Goal: Task Accomplishment & Management: Manage account settings

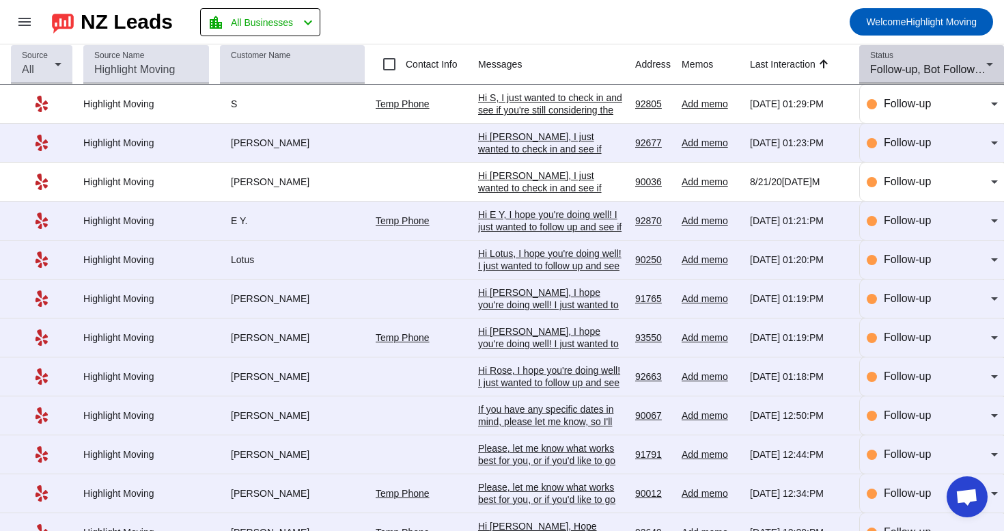
click at [942, 63] on div "Follow-up, Bot Follow-up" at bounding box center [928, 69] width 116 height 16
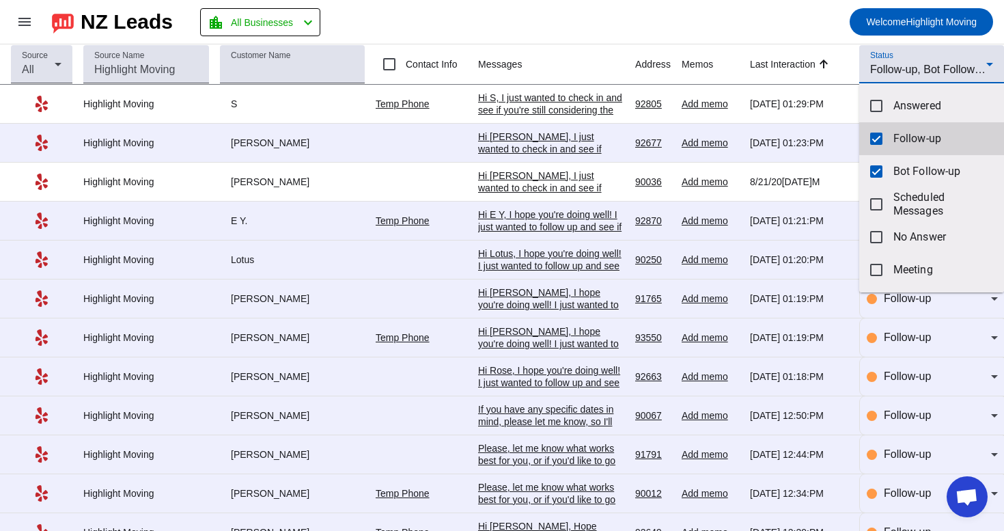
click at [893, 142] on span "Follow-up" at bounding box center [943, 139] width 100 height 14
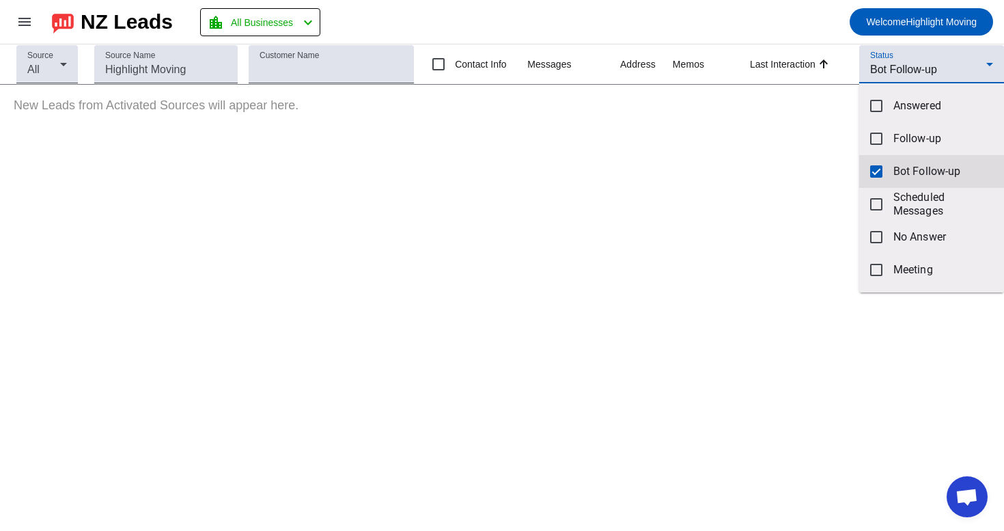
click at [894, 163] on mat-option "Bot Follow-up" at bounding box center [931, 171] width 145 height 33
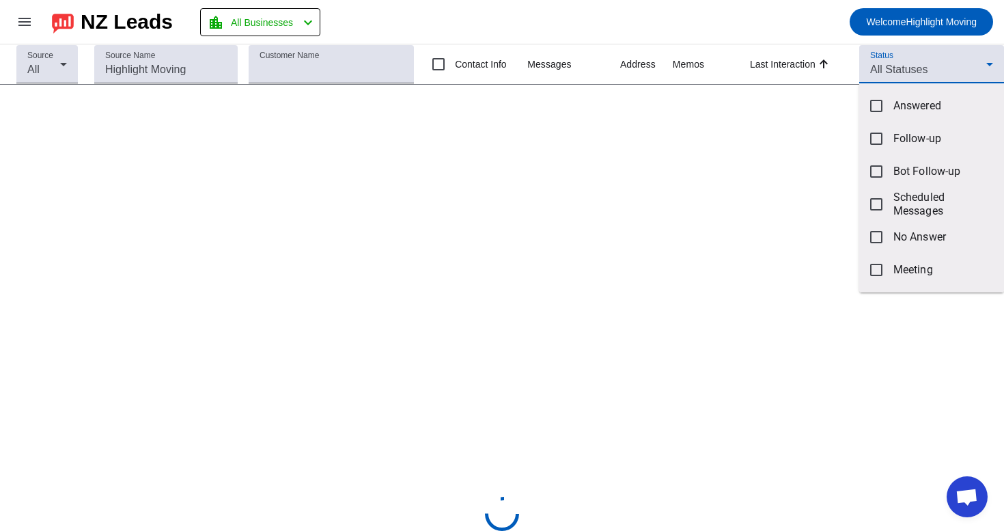
click at [927, 62] on div at bounding box center [502, 265] width 1004 height 531
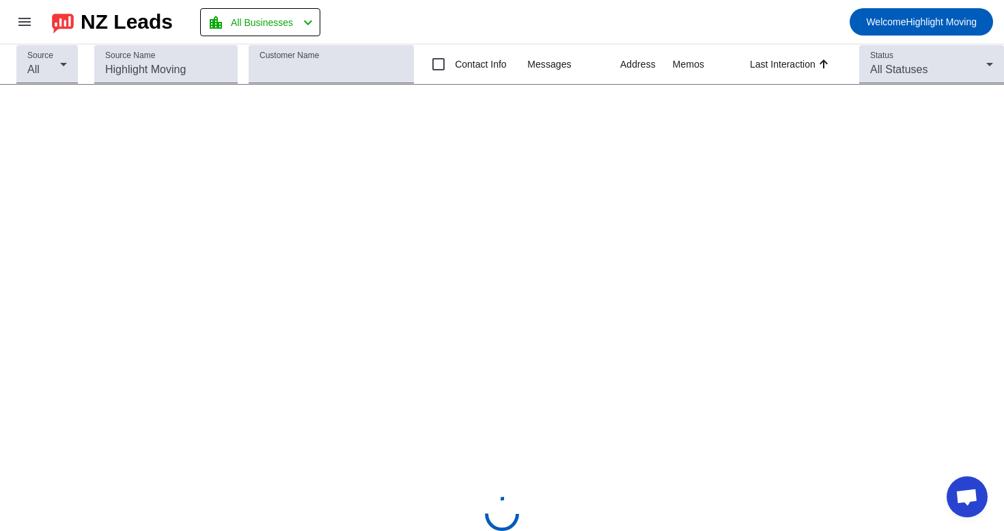
click at [927, 62] on div "All Statuses" at bounding box center [928, 69] width 116 height 16
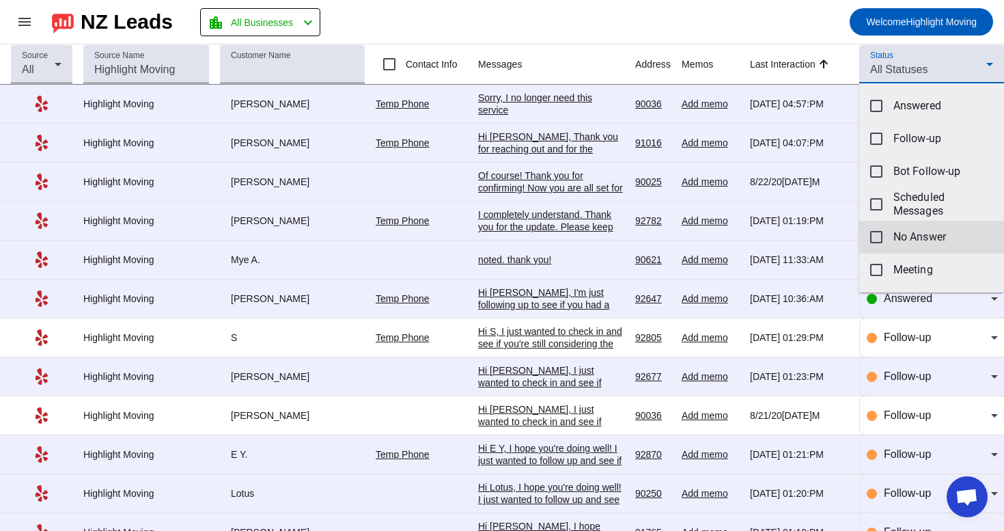
click at [900, 236] on span "No Answer" at bounding box center [943, 237] width 100 height 14
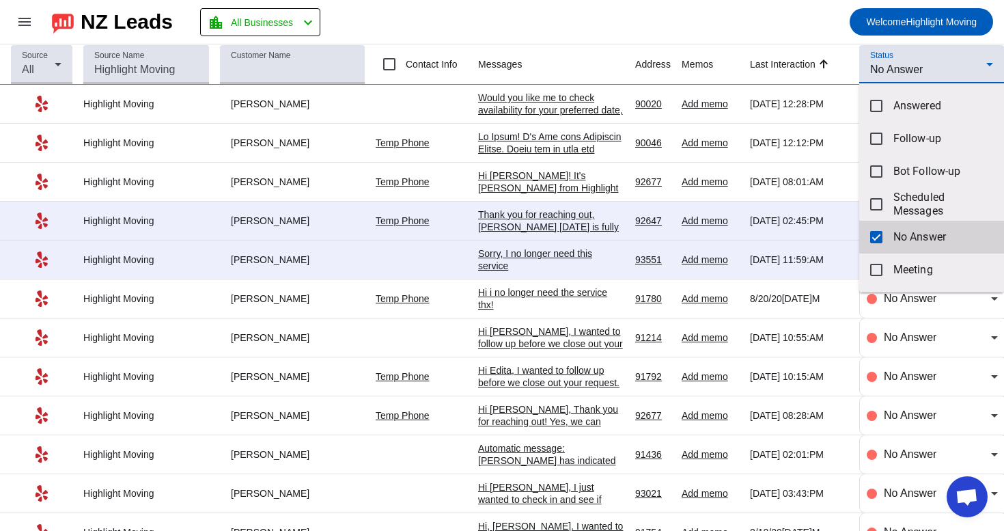
click at [873, 238] on mat-pseudo-checkbox at bounding box center [876, 237] width 12 height 12
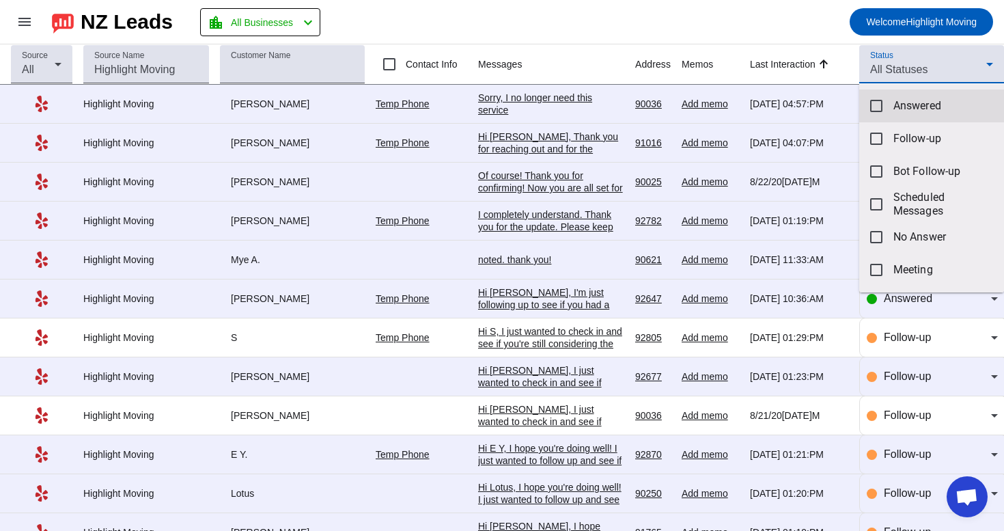
click at [873, 113] on mat-option "Answered" at bounding box center [931, 105] width 145 height 33
click at [758, 40] on div at bounding box center [502, 265] width 1004 height 531
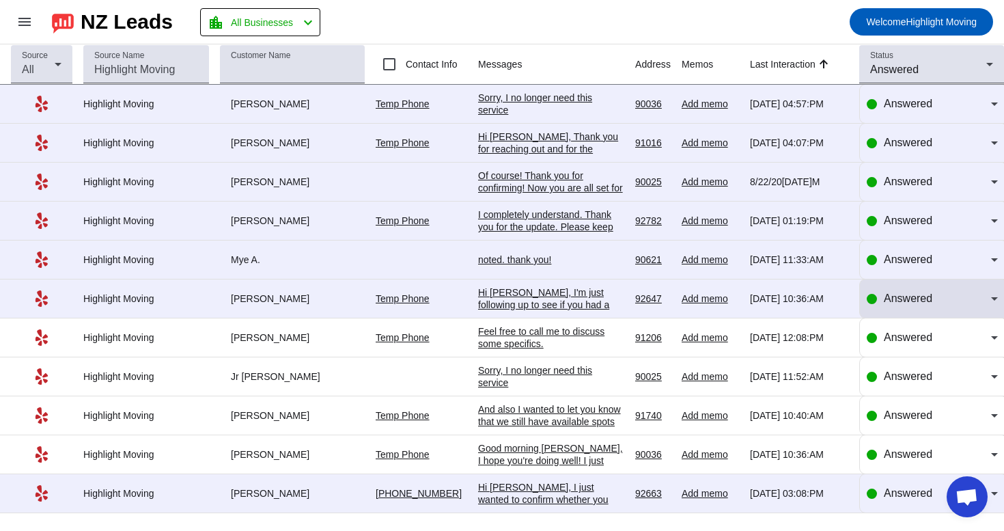
click at [912, 304] on span "Answered" at bounding box center [908, 298] width 48 height 12
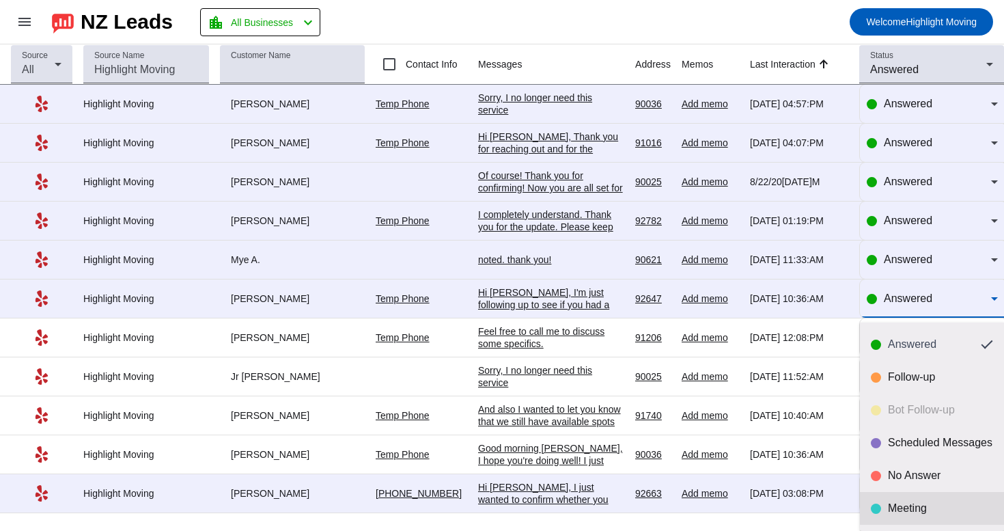
click at [895, 509] on div "Meeting" at bounding box center [940, 508] width 105 height 14
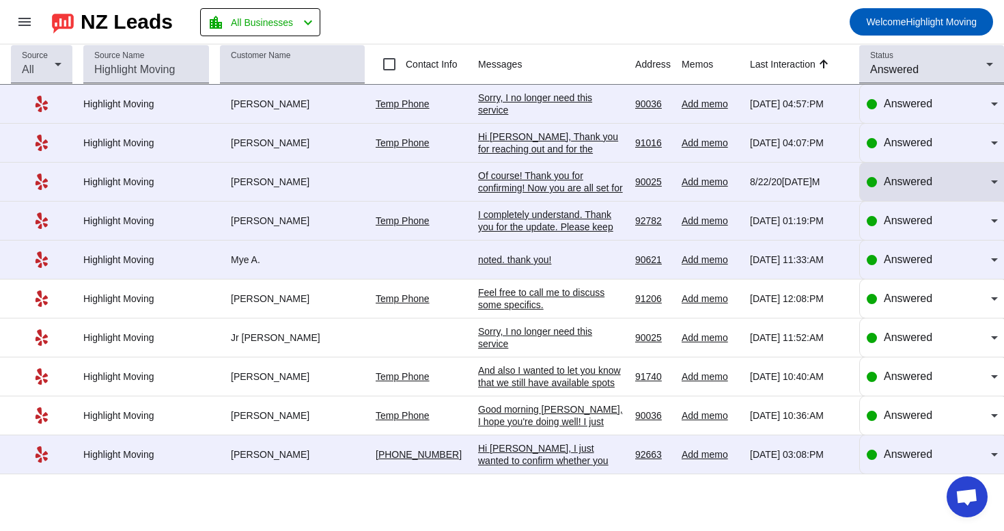
click at [960, 171] on div "Answered" at bounding box center [931, 182] width 131 height 38
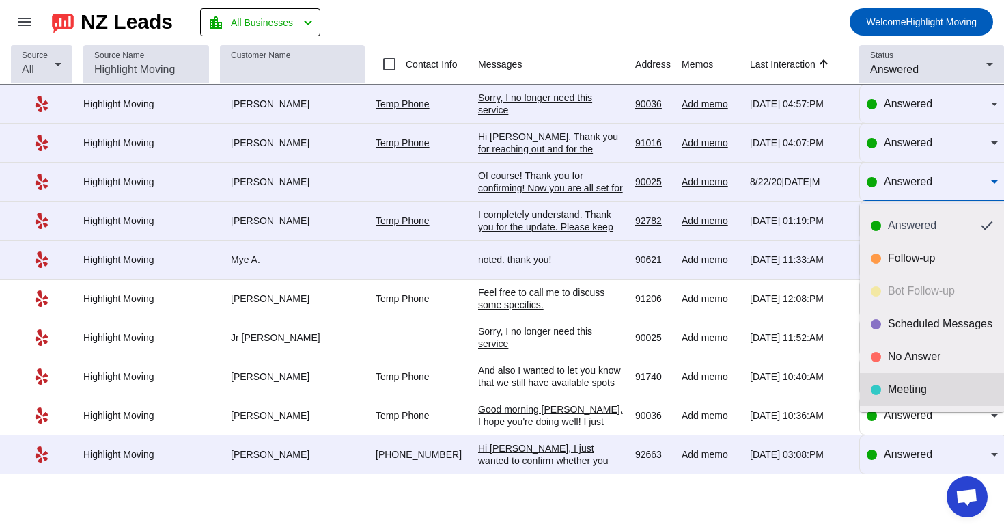
click at [914, 386] on div "Meeting" at bounding box center [940, 389] width 105 height 14
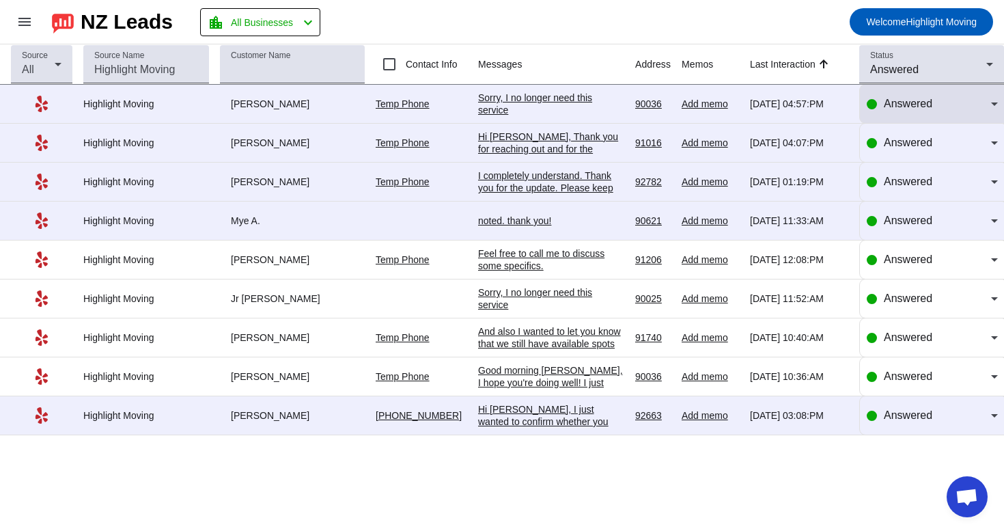
click at [907, 107] on span "Answered" at bounding box center [908, 104] width 48 height 12
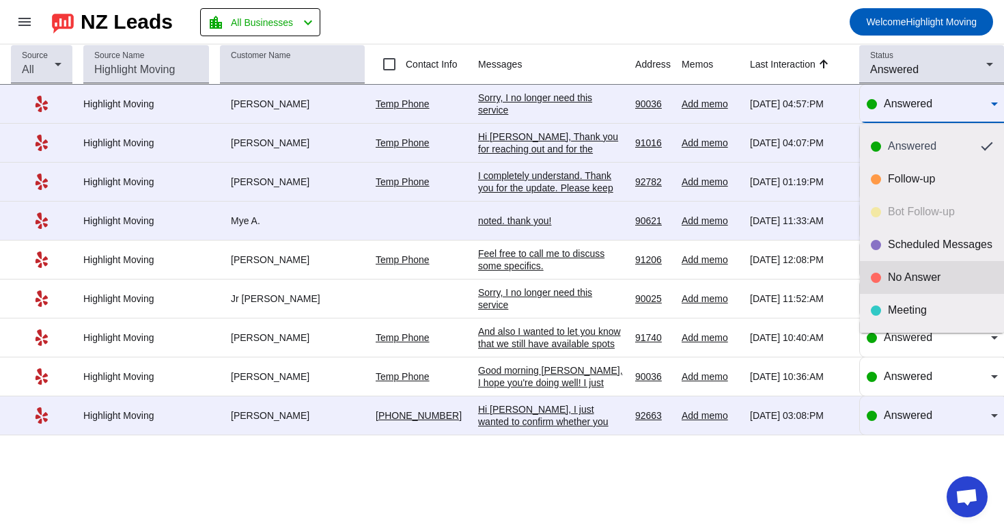
click at [916, 284] on mat-option "No Answer" at bounding box center [932, 277] width 144 height 33
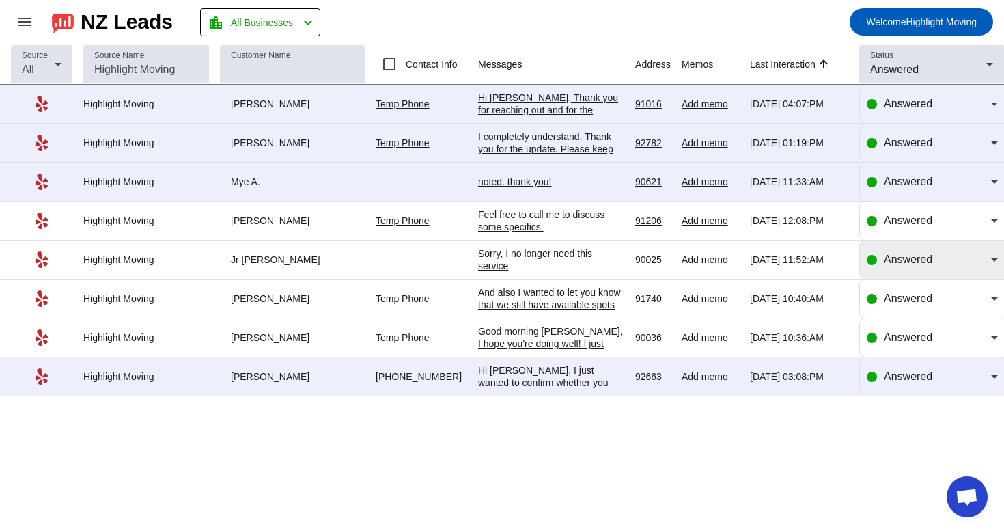
click at [946, 257] on div "Answered" at bounding box center [937, 259] width 107 height 16
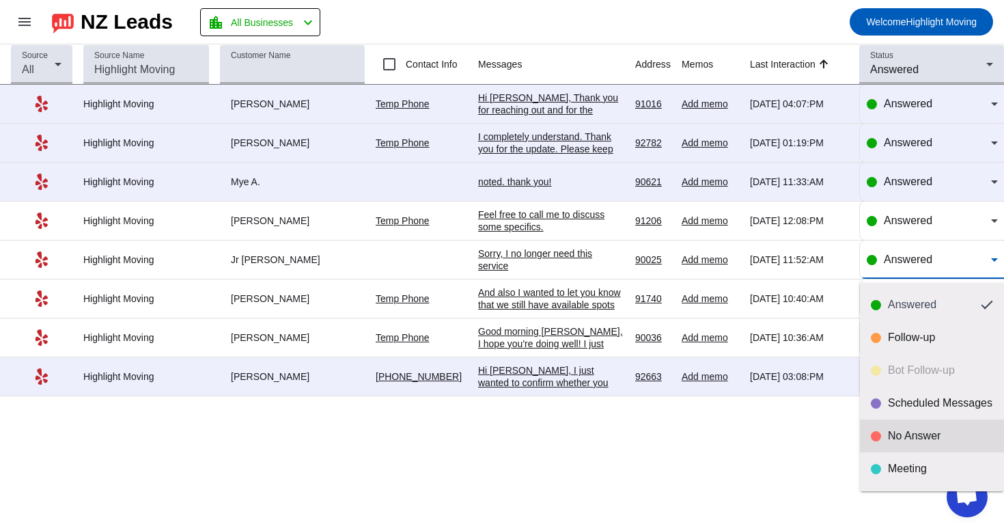
click at [897, 431] on div "No Answer" at bounding box center [940, 436] width 105 height 14
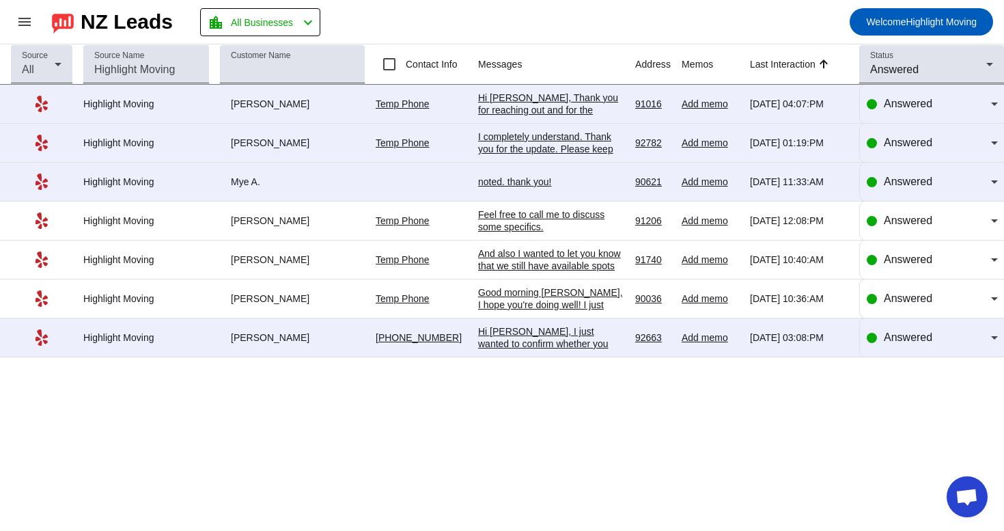
click at [582, 298] on div "Good morning Rachel, I hope you're doing well! I just wanted to follow up to se…" at bounding box center [551, 347] width 146 height 123
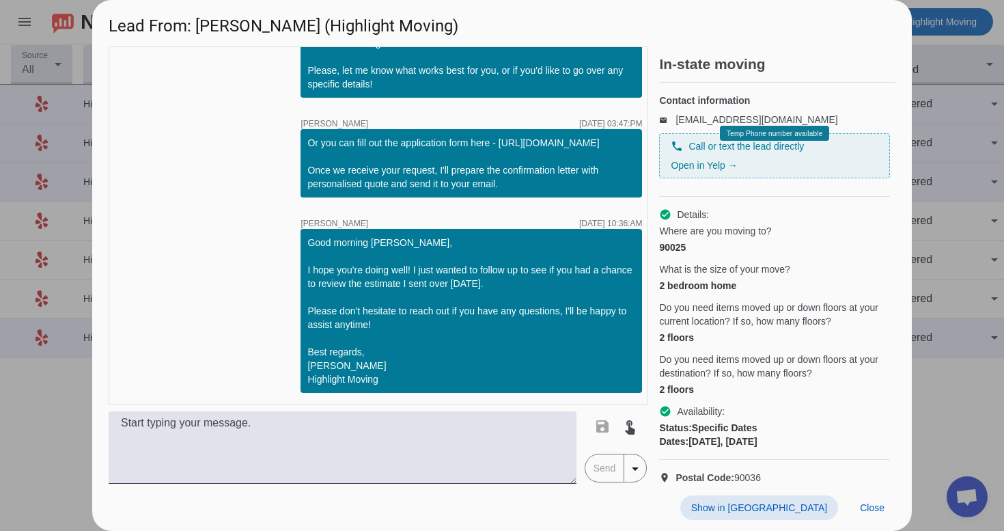
click at [810, 518] on span at bounding box center [759, 507] width 158 height 25
click at [871, 494] on div "Show in Yelp Close" at bounding box center [501, 506] width 819 height 47
click at [871, 503] on span "Close" at bounding box center [872, 507] width 25 height 11
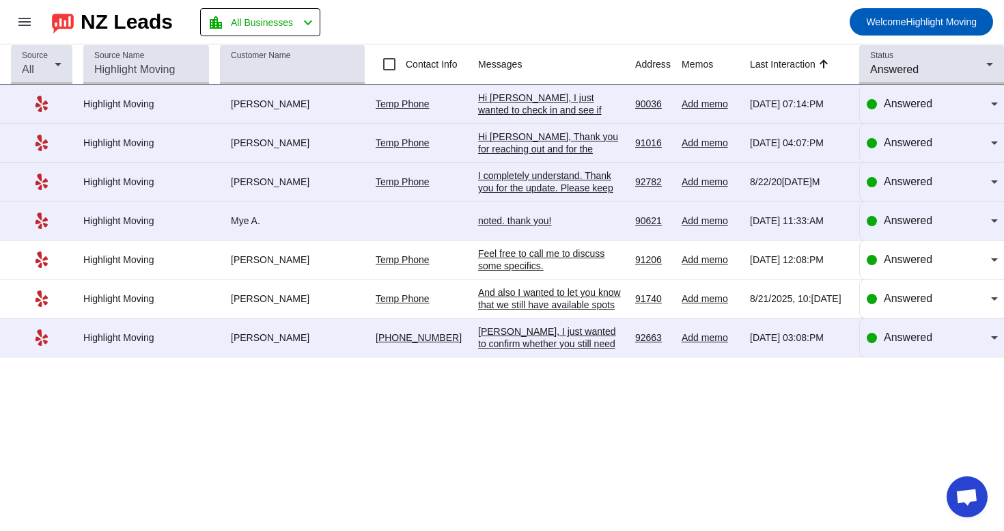
click at [510, 308] on div "And also I wanted to let you know that we still have available spots for [DATE]…" at bounding box center [551, 310] width 146 height 49
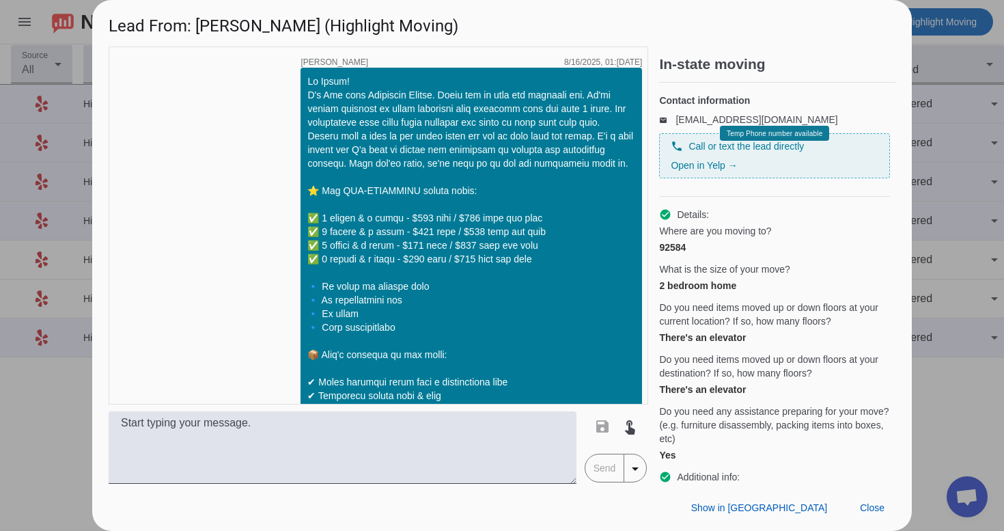
scroll to position [1342, 0]
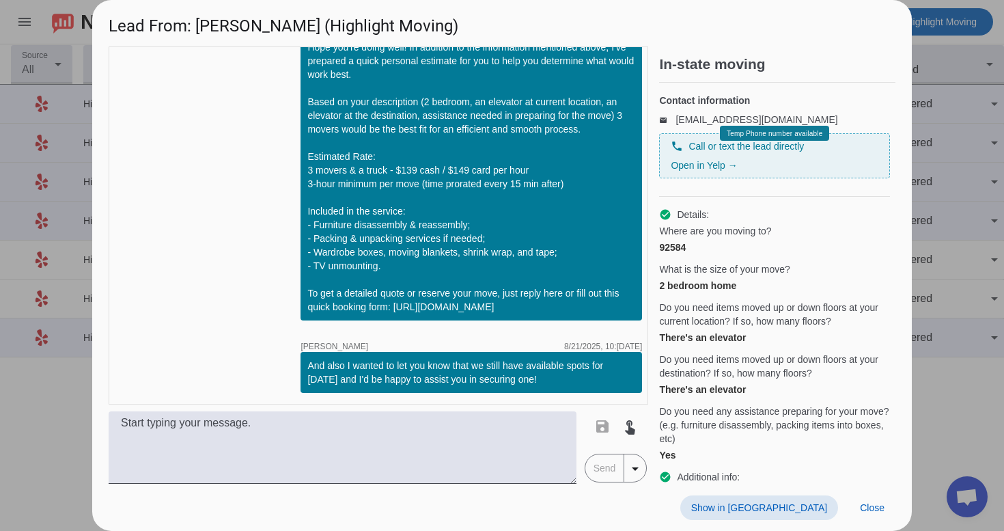
click at [821, 511] on span "Show in [GEOGRAPHIC_DATA]" at bounding box center [759, 507] width 136 height 11
click at [866, 498] on span at bounding box center [872, 507] width 46 height 25
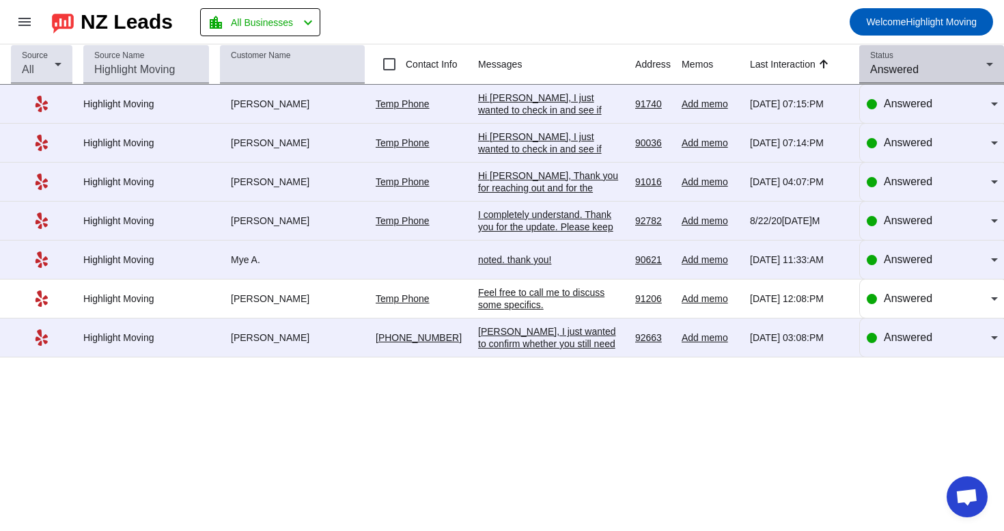
click at [898, 78] on mat-select "Answered" at bounding box center [931, 69] width 123 height 16
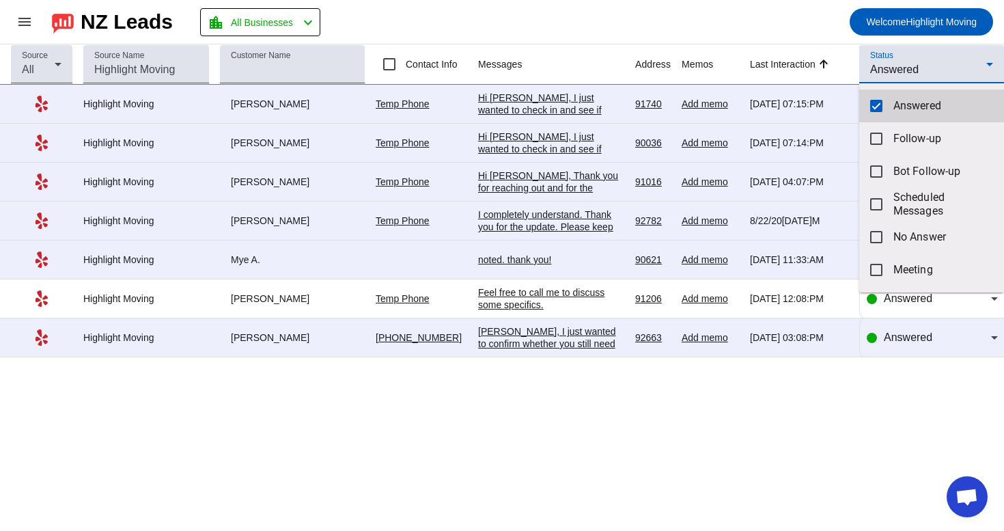
click at [878, 104] on mat-pseudo-checkbox at bounding box center [876, 106] width 12 height 12
click at [918, 66] on div at bounding box center [502, 265] width 1004 height 531
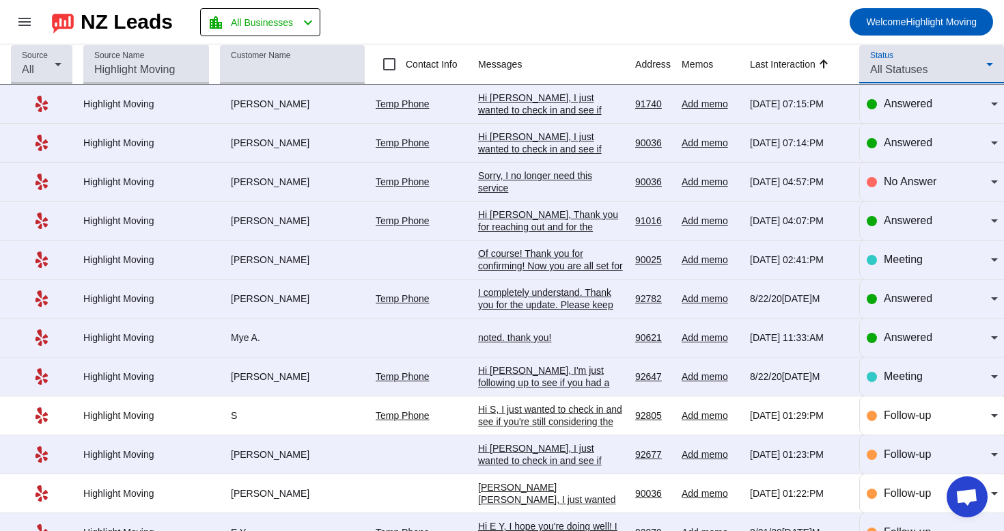
click at [918, 66] on span "All Statuses" at bounding box center [898, 69] width 57 height 12
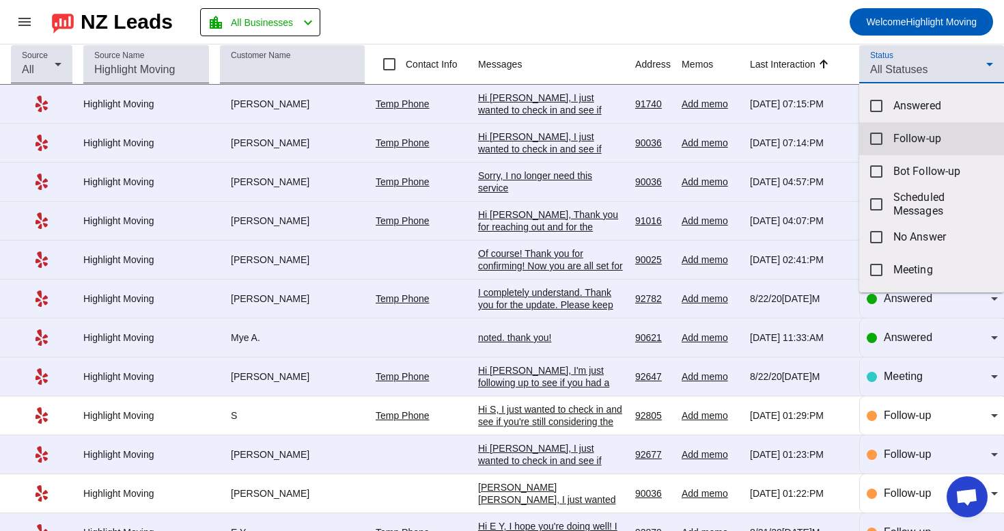
click at [896, 139] on span "Follow-up" at bounding box center [943, 139] width 100 height 14
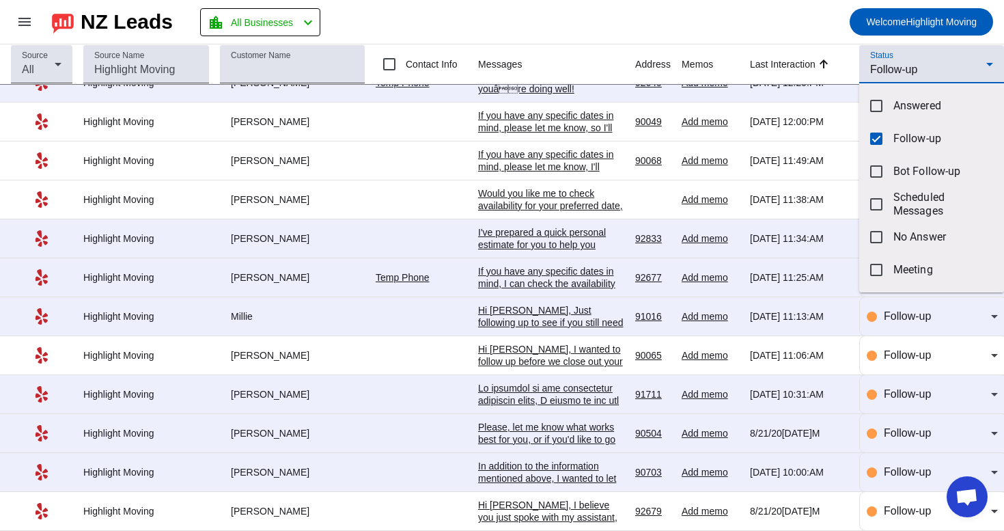
scroll to position [466, 0]
click at [909, 511] on div at bounding box center [502, 265] width 1004 height 531
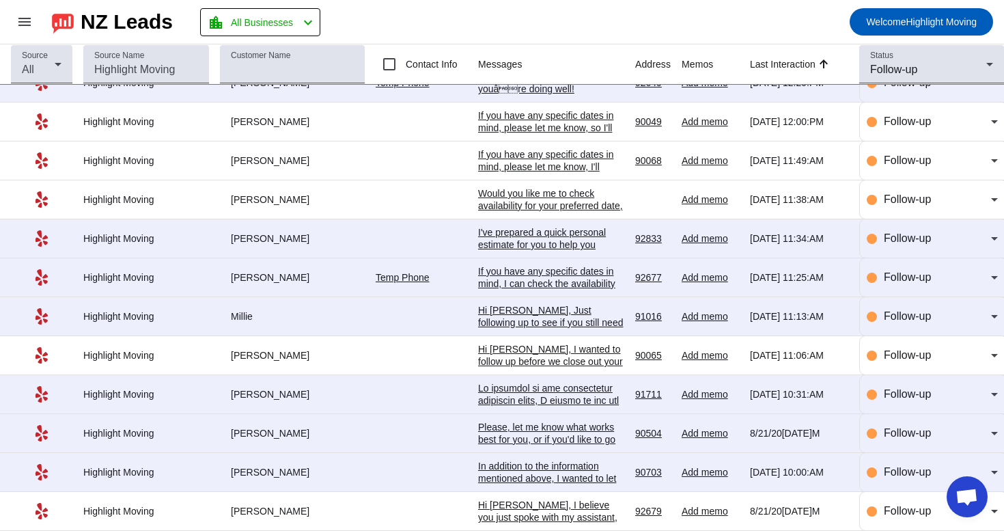
click at [909, 511] on span "Follow-up" at bounding box center [907, 511] width 47 height 12
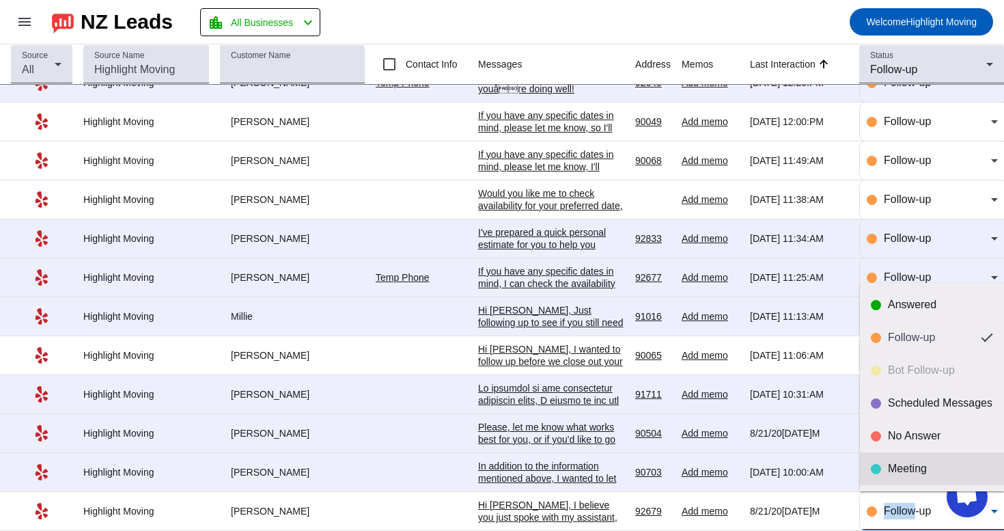
click at [918, 475] on mat-option "Meeting" at bounding box center [932, 468] width 144 height 33
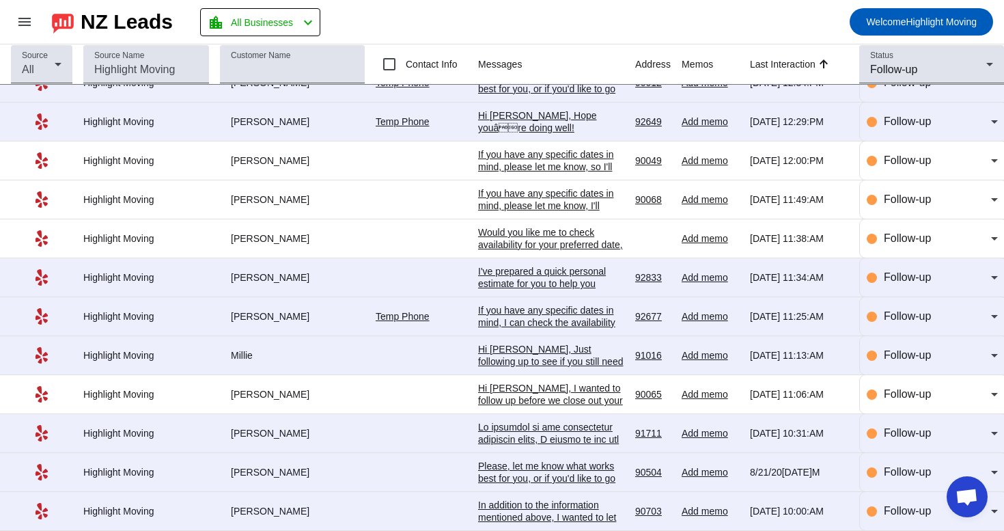
scroll to position [0, 0]
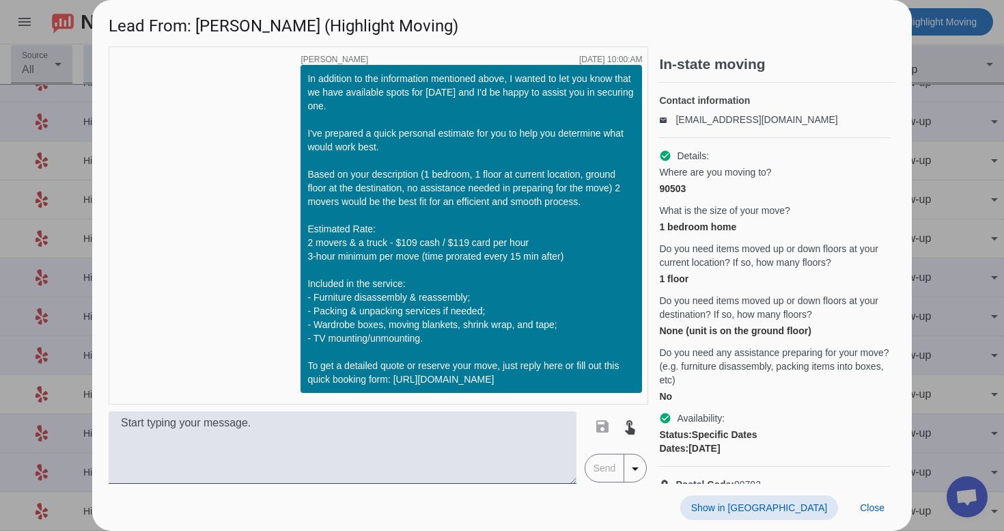
click at [765, 500] on span at bounding box center [759, 507] width 158 height 25
click at [864, 513] on span at bounding box center [872, 507] width 46 height 25
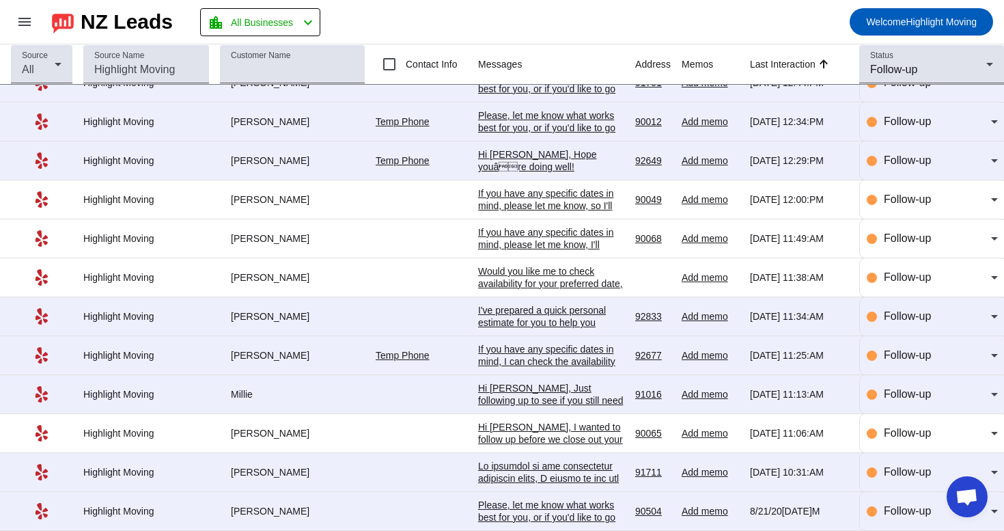
scroll to position [426, 0]
click at [591, 506] on div "Please, let me know what works best for you, or if you'd like to go over any sp…" at bounding box center [551, 516] width 146 height 37
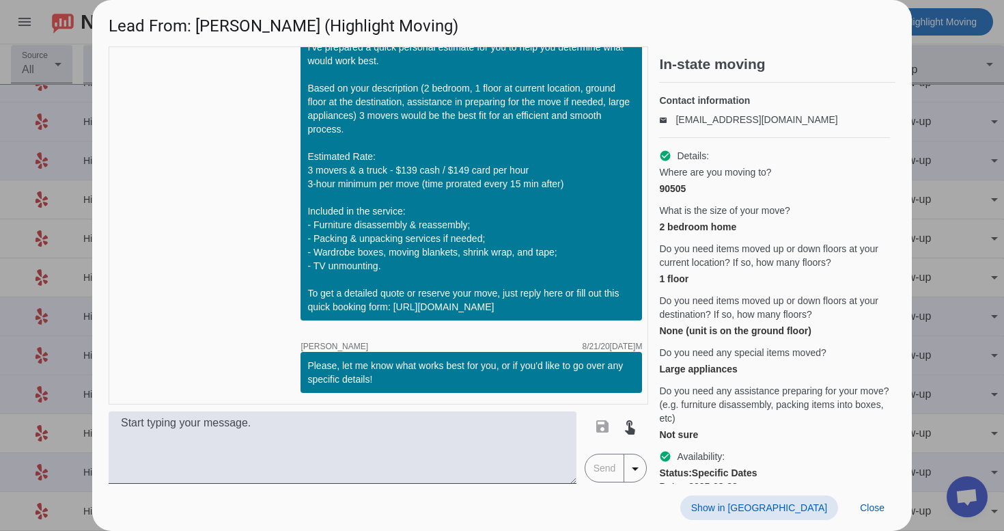
click at [778, 505] on span "Show in [GEOGRAPHIC_DATA]" at bounding box center [759, 507] width 136 height 11
click at [887, 515] on span at bounding box center [872, 507] width 46 height 25
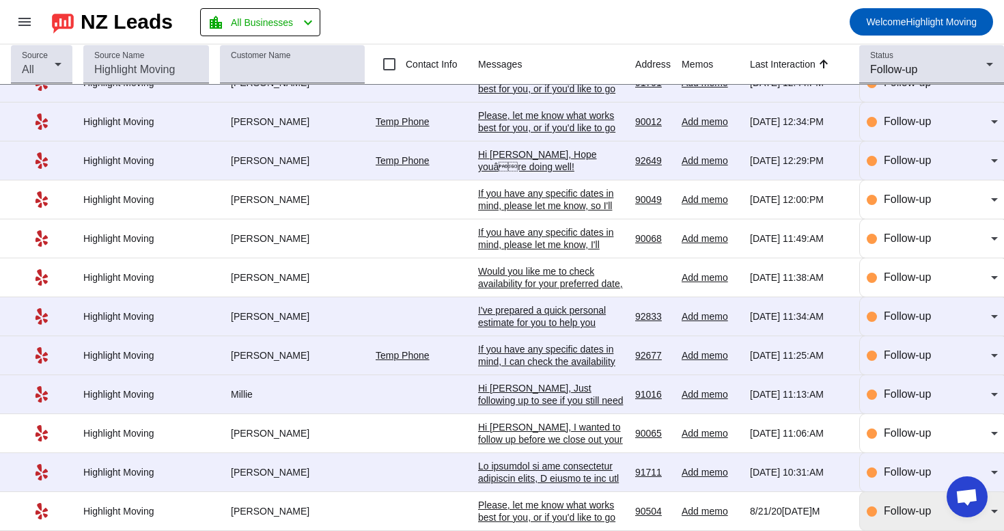
click at [903, 513] on span "Follow-up" at bounding box center [907, 511] width 47 height 12
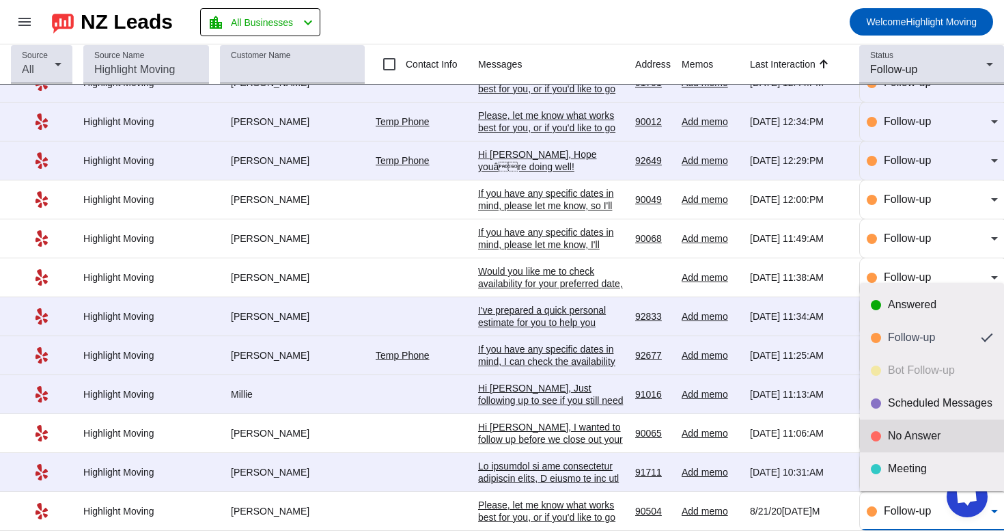
click at [926, 436] on div "No Answer" at bounding box center [940, 436] width 105 height 14
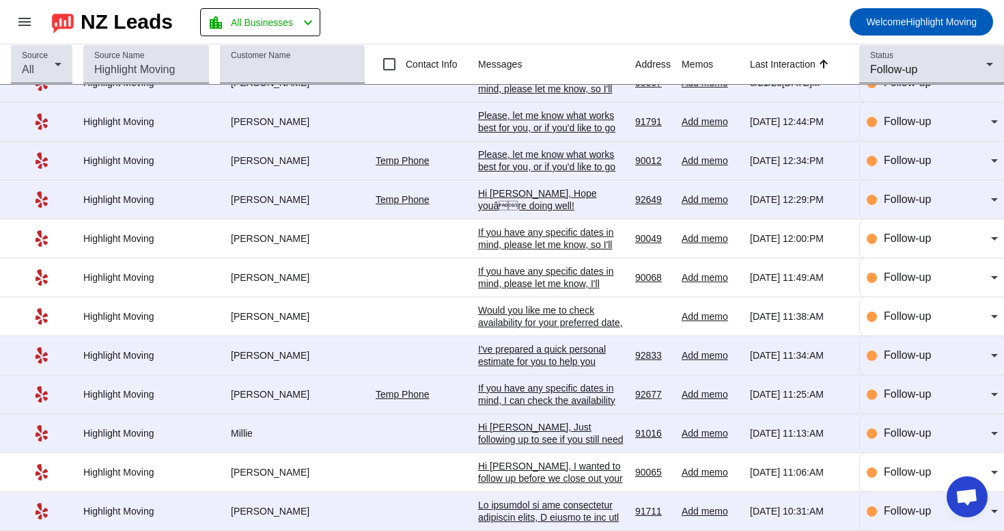
scroll to position [0, 0]
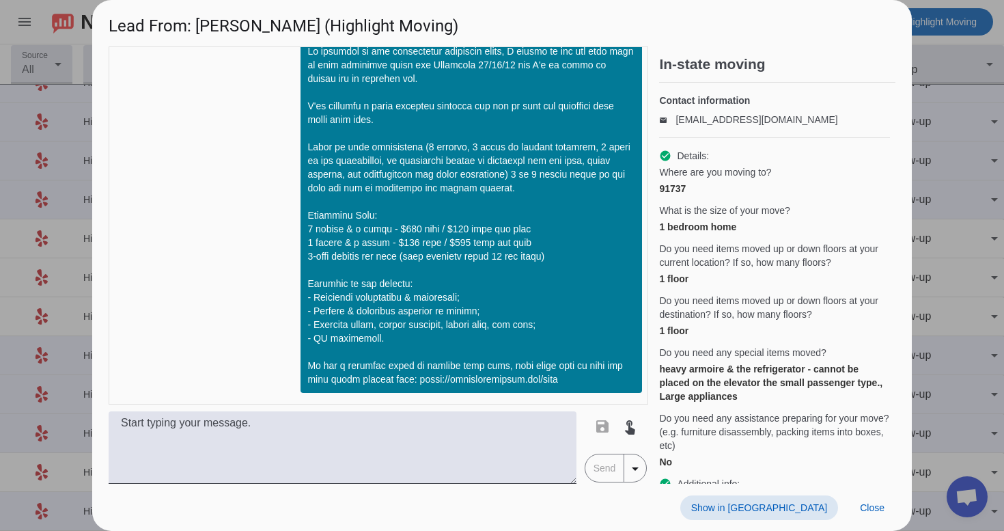
scroll to position [1898, 0]
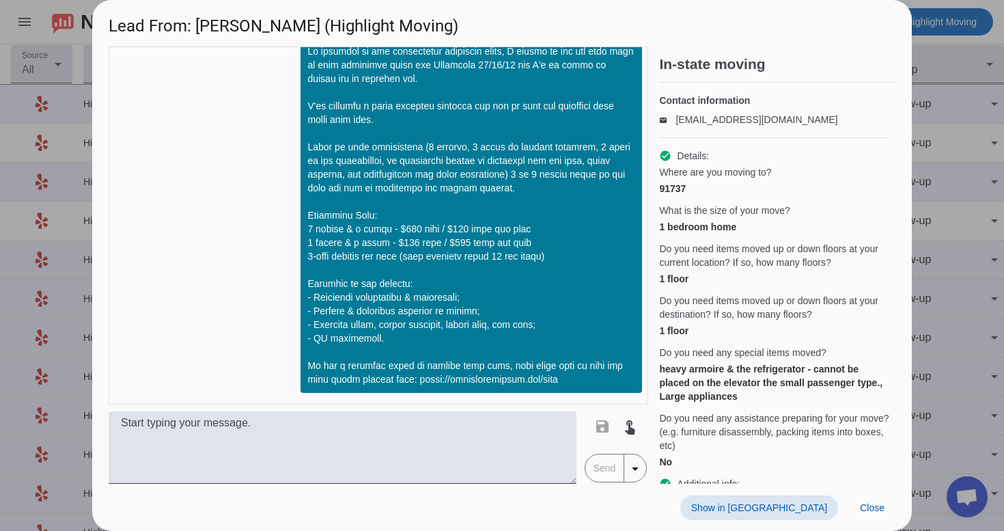
click at [783, 496] on span at bounding box center [759, 507] width 158 height 25
click at [875, 504] on span "Close" at bounding box center [872, 507] width 25 height 11
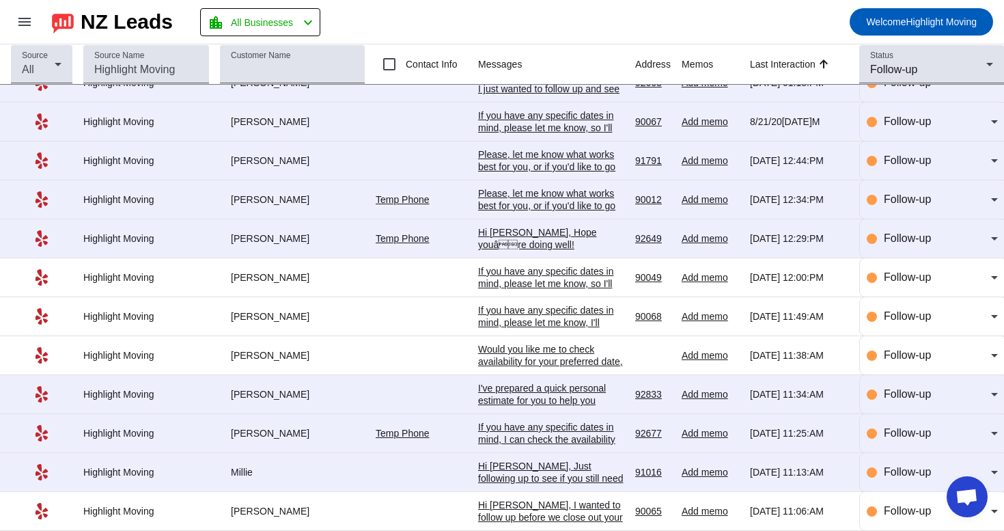
scroll to position [0, 0]
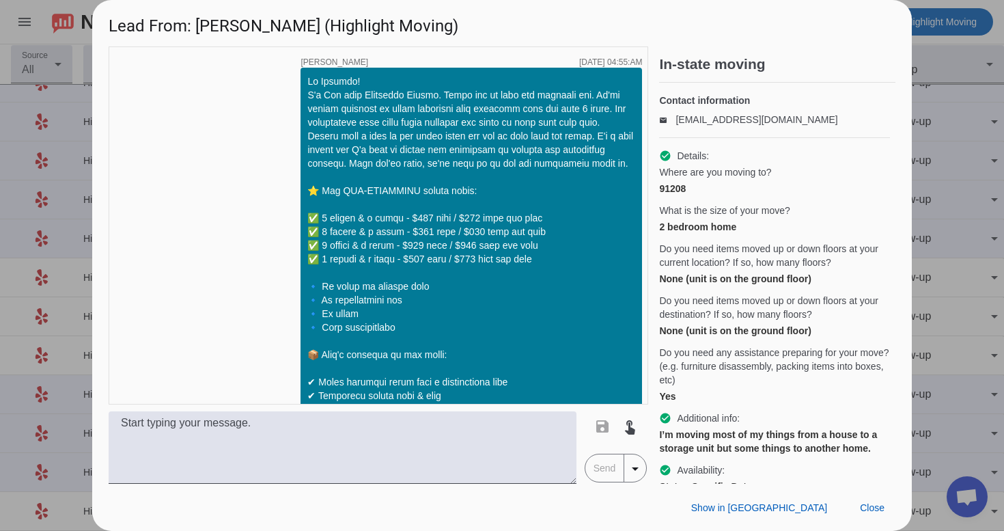
scroll to position [2851, 0]
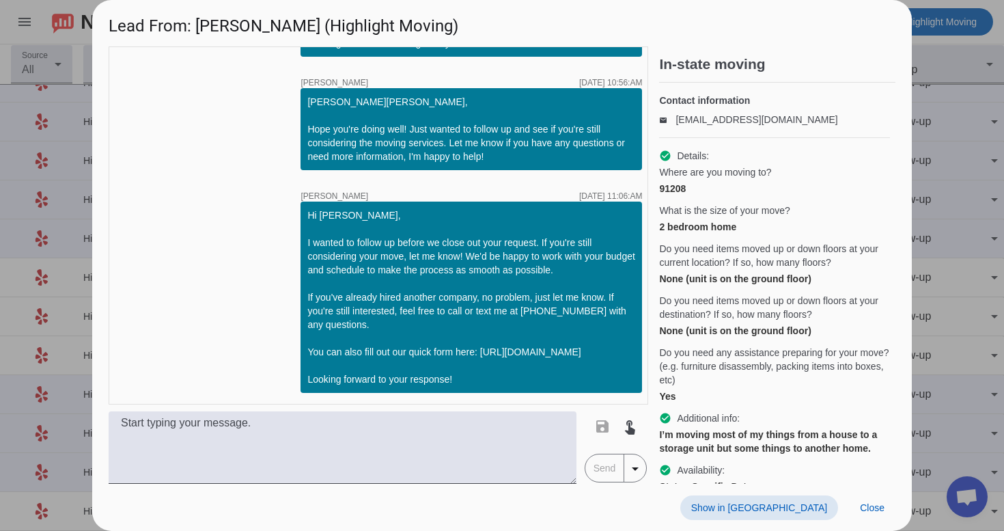
click at [782, 500] on span at bounding box center [759, 507] width 158 height 25
click at [877, 519] on span at bounding box center [872, 507] width 46 height 25
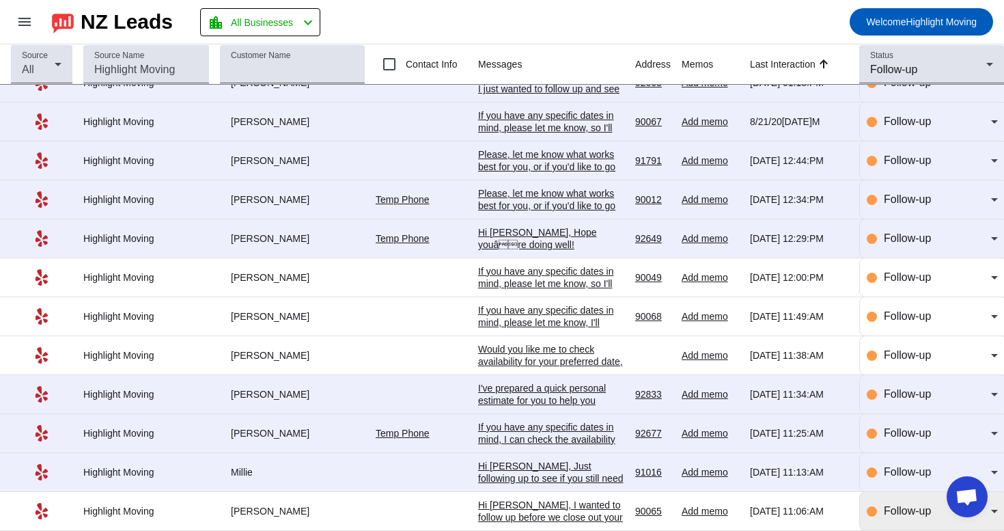
scroll to position [0, 0]
click at [884, 522] on div "Follow-up" at bounding box center [931, 511] width 131 height 38
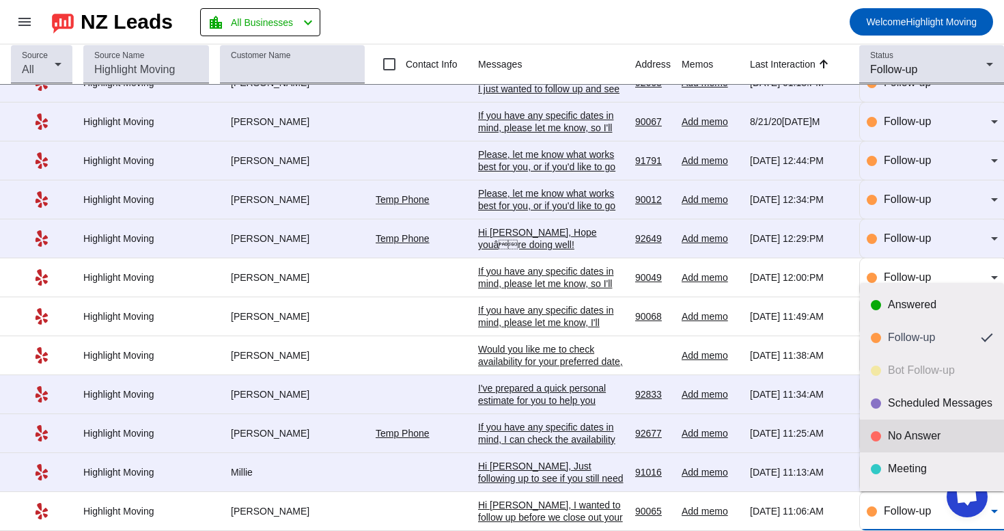
click at [903, 437] on div "No Answer" at bounding box center [940, 436] width 105 height 14
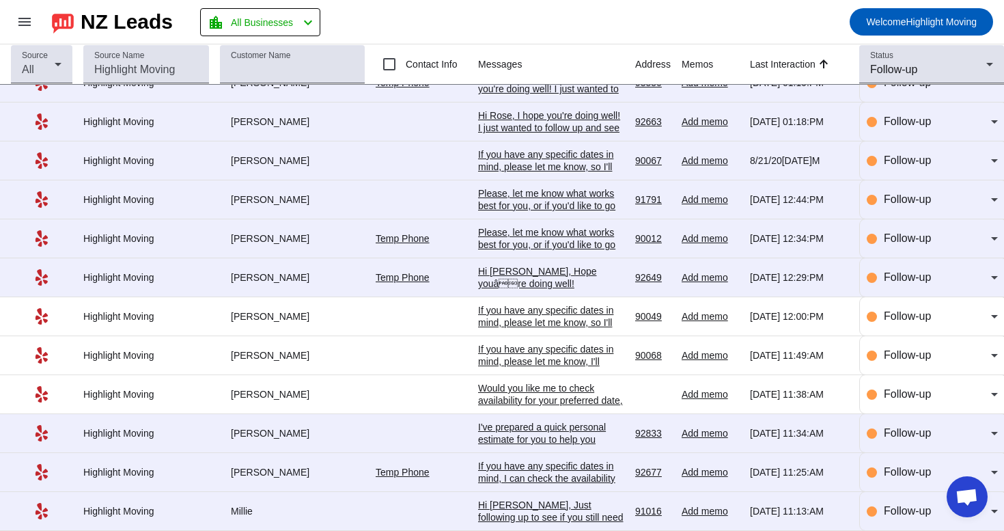
click at [578, 498] on div "Hi [PERSON_NAME], Just following up to see if you still need moving services. W…" at bounding box center [551, 541] width 146 height 86
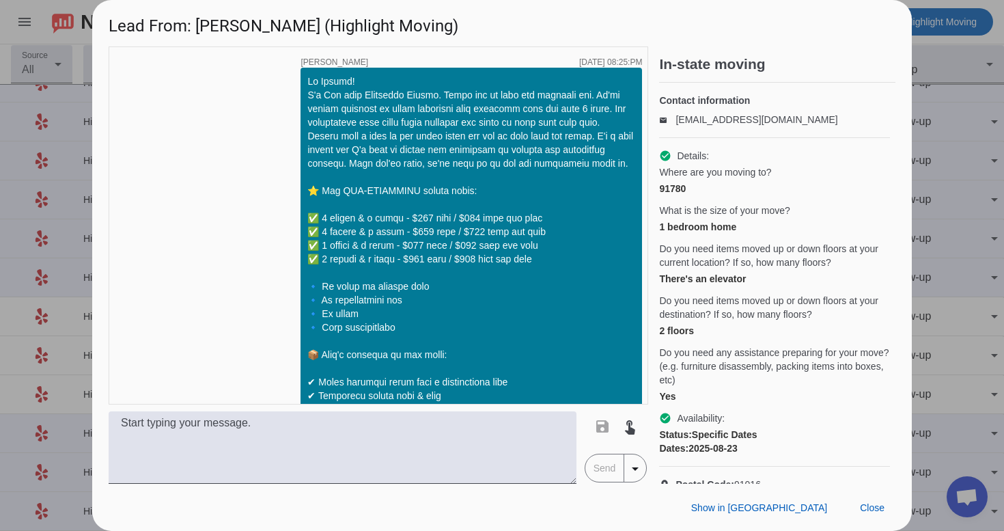
scroll to position [1198, 0]
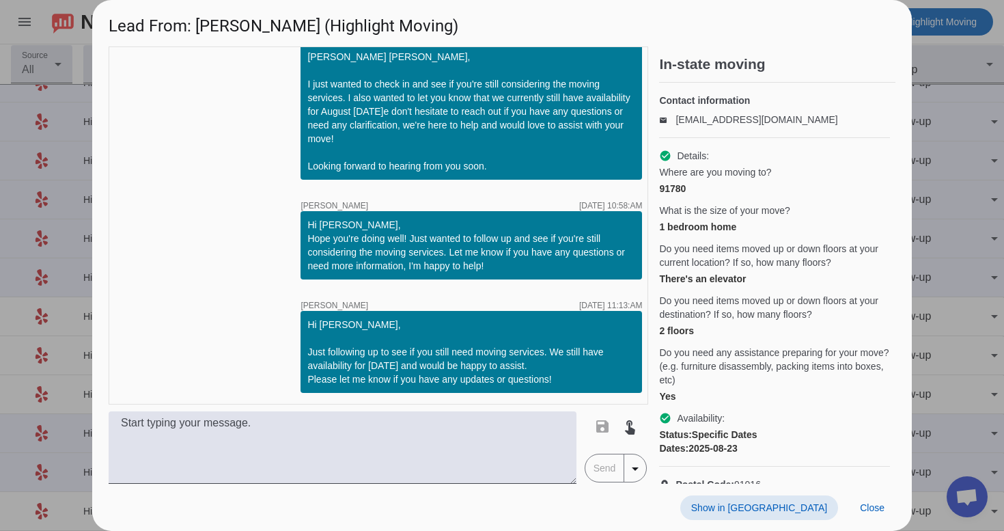
click at [772, 505] on span "Show in [GEOGRAPHIC_DATA]" at bounding box center [759, 507] width 136 height 11
click at [877, 513] on span at bounding box center [872, 507] width 46 height 25
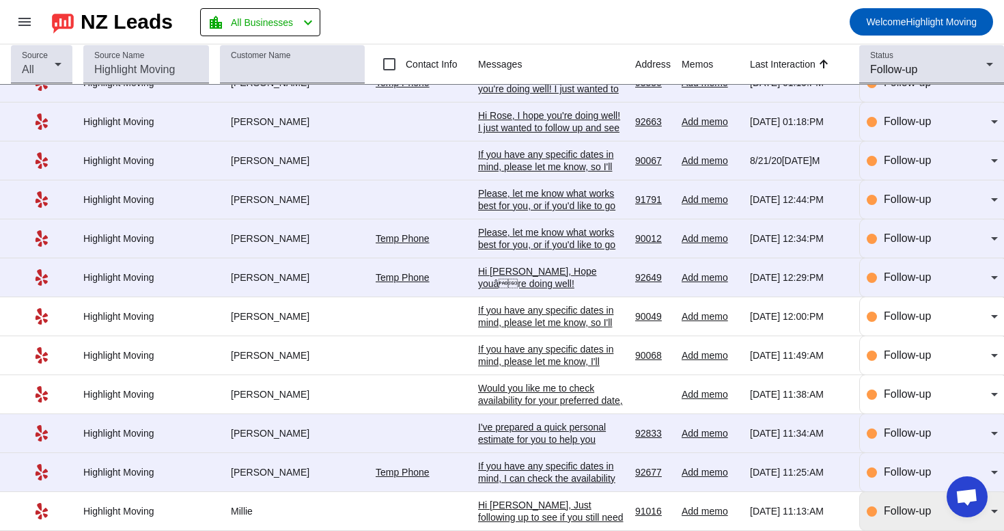
click at [905, 492] on div "Follow-up" at bounding box center [931, 511] width 131 height 38
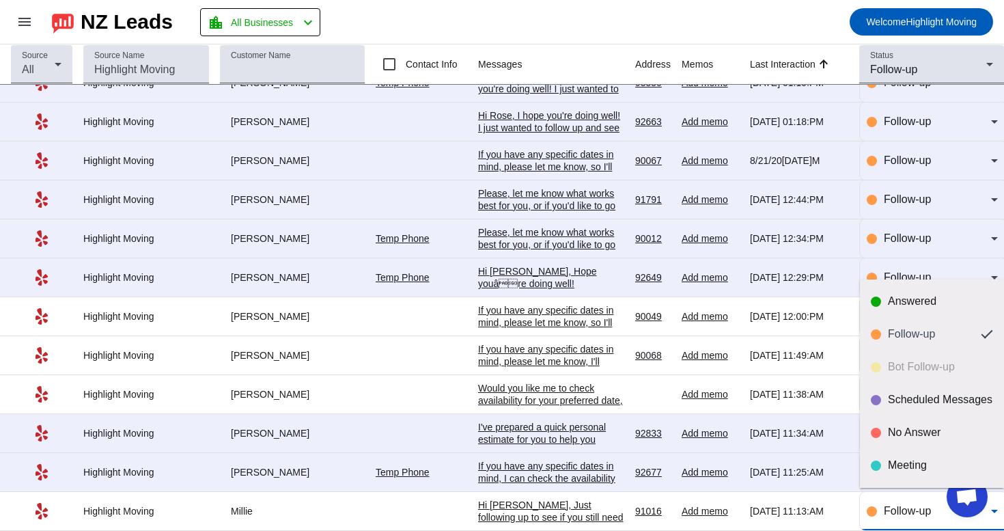
scroll to position [0, 0]
click at [607, 513] on div at bounding box center [502, 265] width 1004 height 531
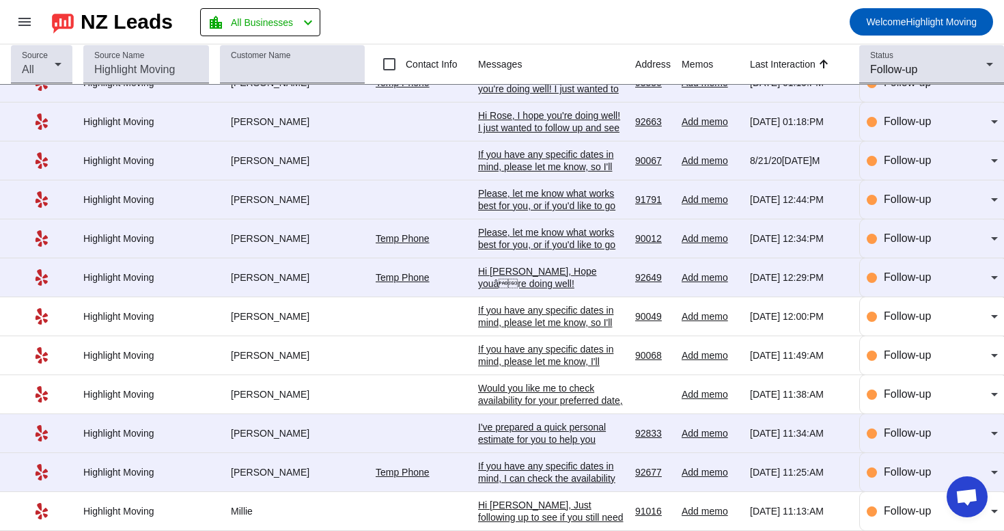
click at [607, 513] on div "Hi [PERSON_NAME], Just following up to see if you still need moving services. W…" at bounding box center [551, 541] width 146 height 86
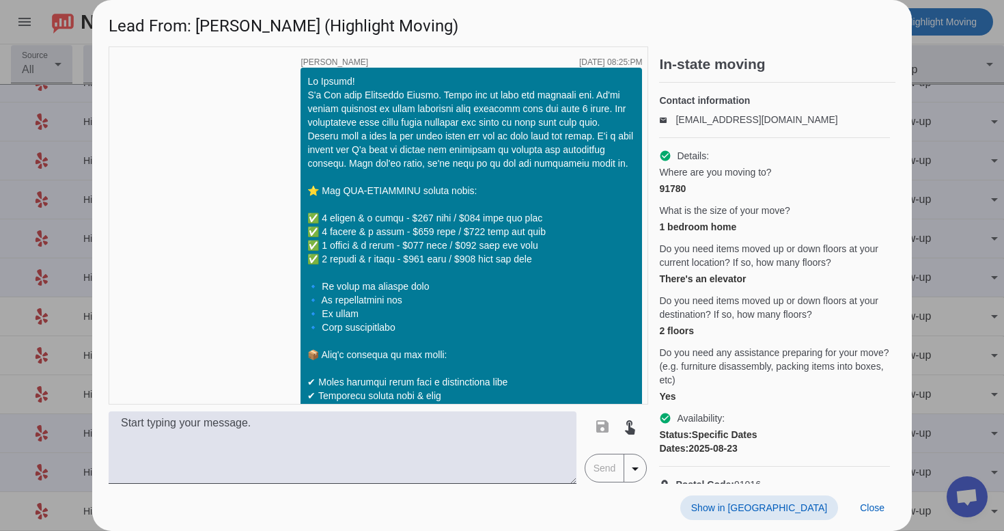
scroll to position [1198, 0]
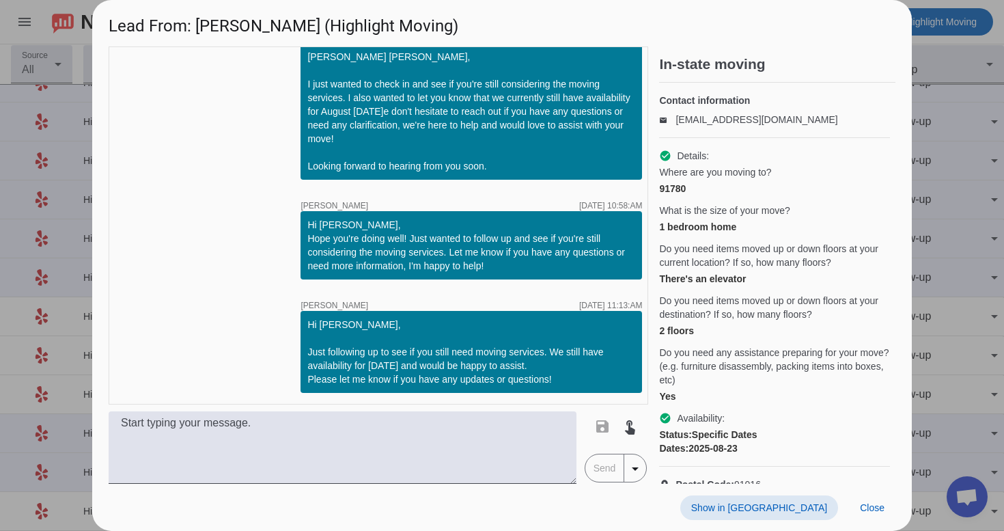
click at [789, 508] on span "Show in [GEOGRAPHIC_DATA]" at bounding box center [759, 507] width 136 height 11
click at [885, 509] on span at bounding box center [872, 507] width 46 height 25
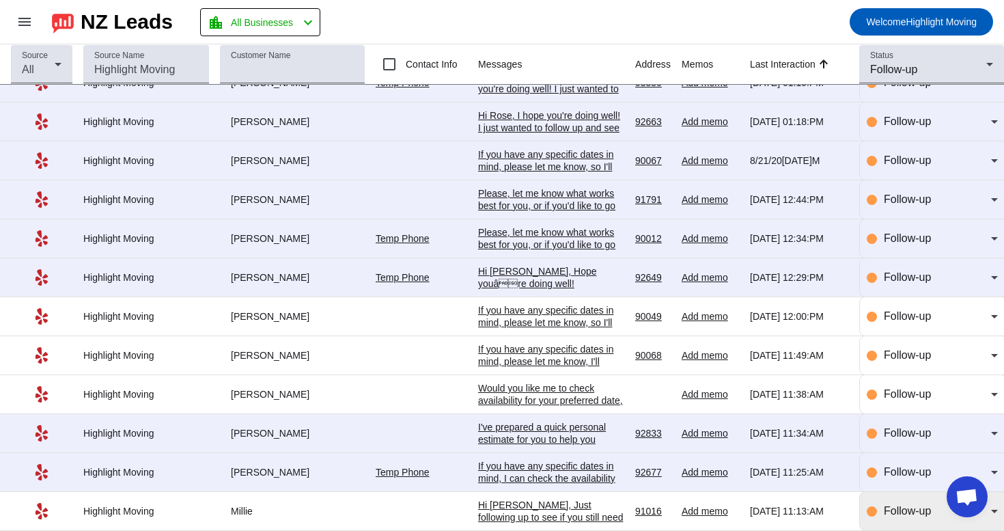
click at [912, 514] on span "Follow-up" at bounding box center [907, 511] width 47 height 12
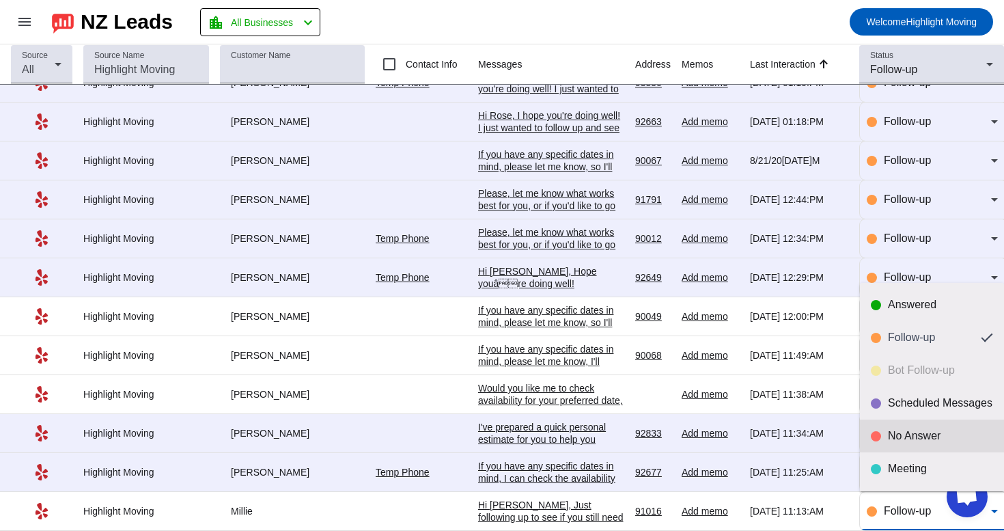
click at [929, 434] on div "No Answer" at bounding box center [940, 436] width 105 height 14
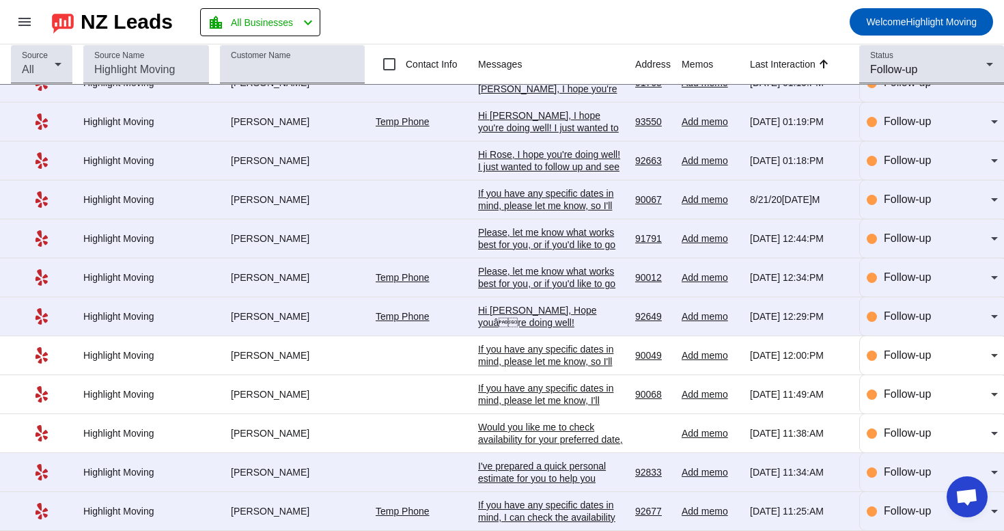
scroll to position [307, 0]
click at [533, 504] on div "If you have any specific dates in mind, I can check the availability for you!" at bounding box center [551, 516] width 146 height 37
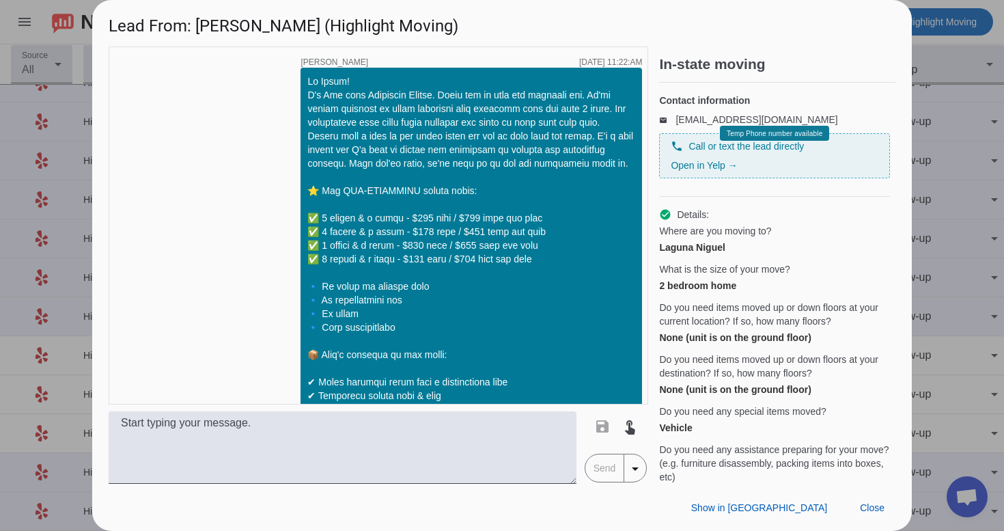
scroll to position [444, 0]
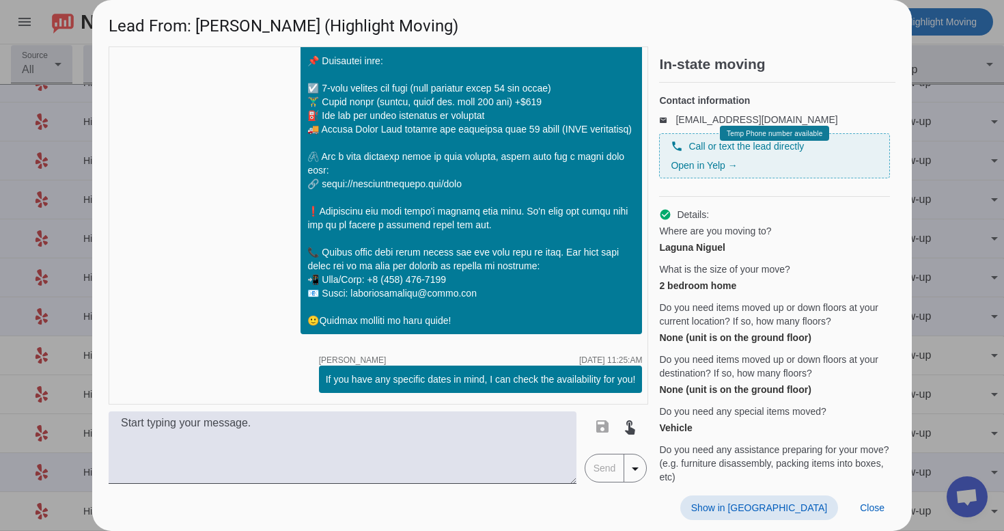
click at [789, 507] on span "Show in [GEOGRAPHIC_DATA]" at bounding box center [759, 507] width 136 height 11
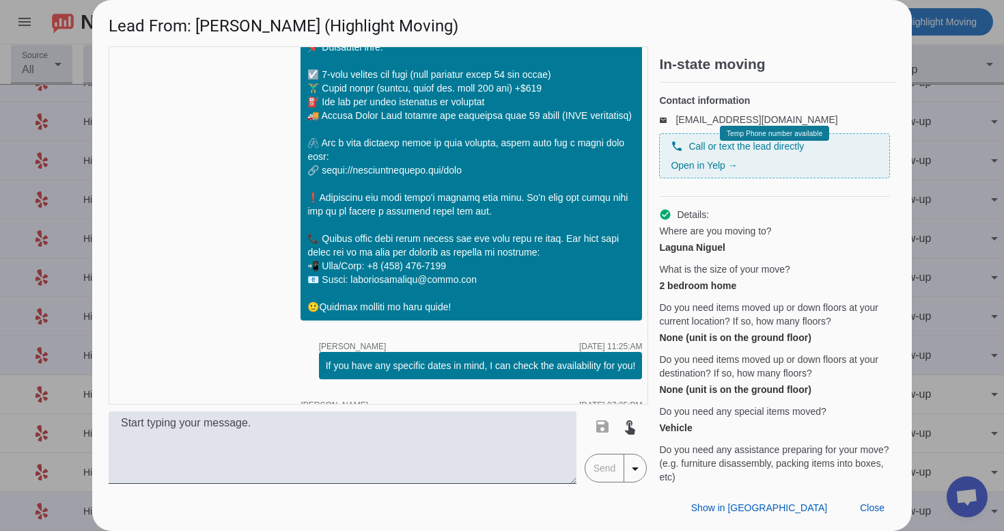
scroll to position [889, 0]
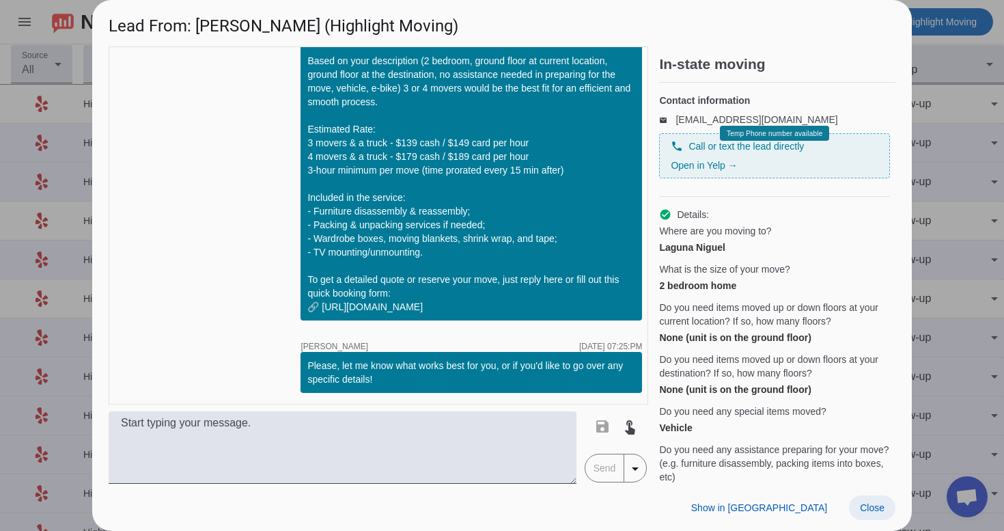
click at [884, 507] on span "Close" at bounding box center [872, 507] width 25 height 11
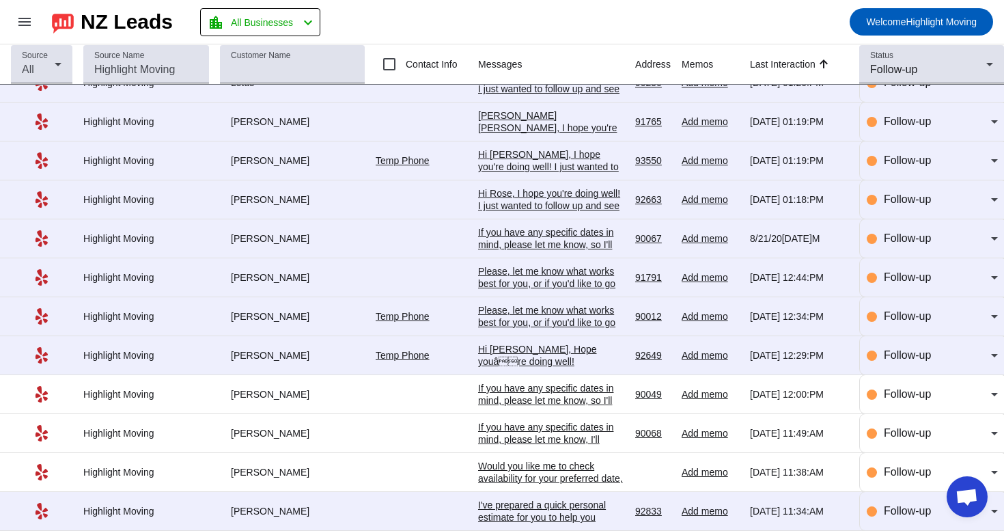
scroll to position [307, 0]
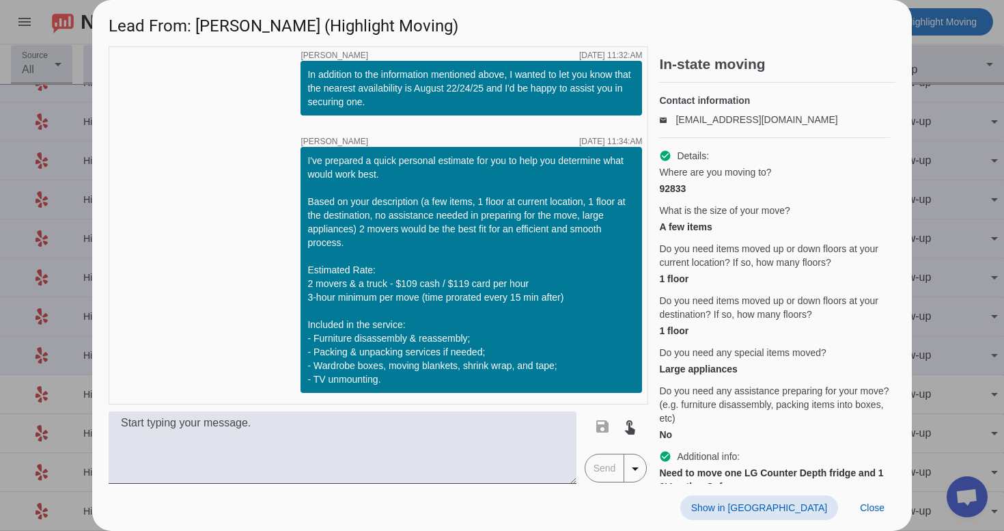
scroll to position [0, 0]
click at [816, 509] on span "Show in [GEOGRAPHIC_DATA]" at bounding box center [759, 507] width 136 height 11
click at [880, 510] on span "Close" at bounding box center [872, 507] width 25 height 11
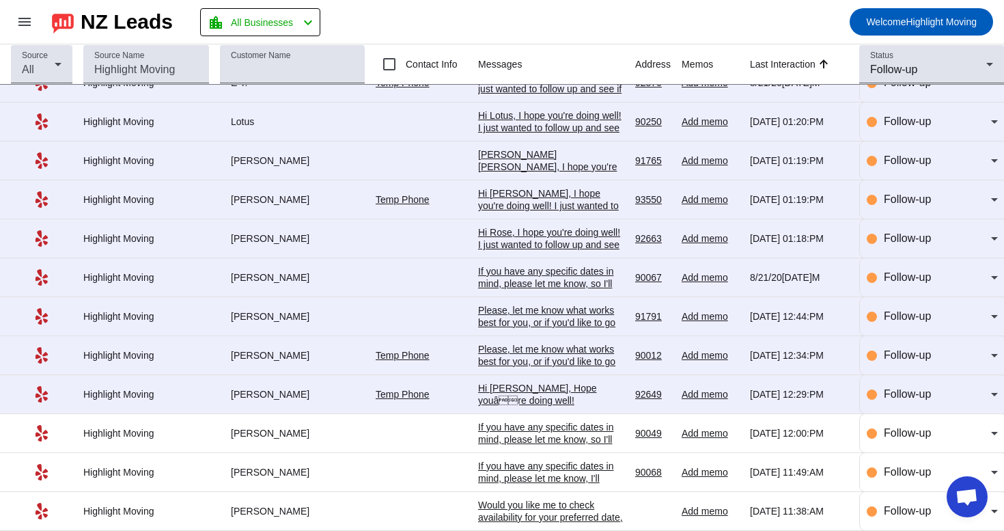
scroll to position [307, 0]
click at [539, 506] on div "Would you like me to check availability for your preferred date, or are you sti…" at bounding box center [551, 522] width 146 height 49
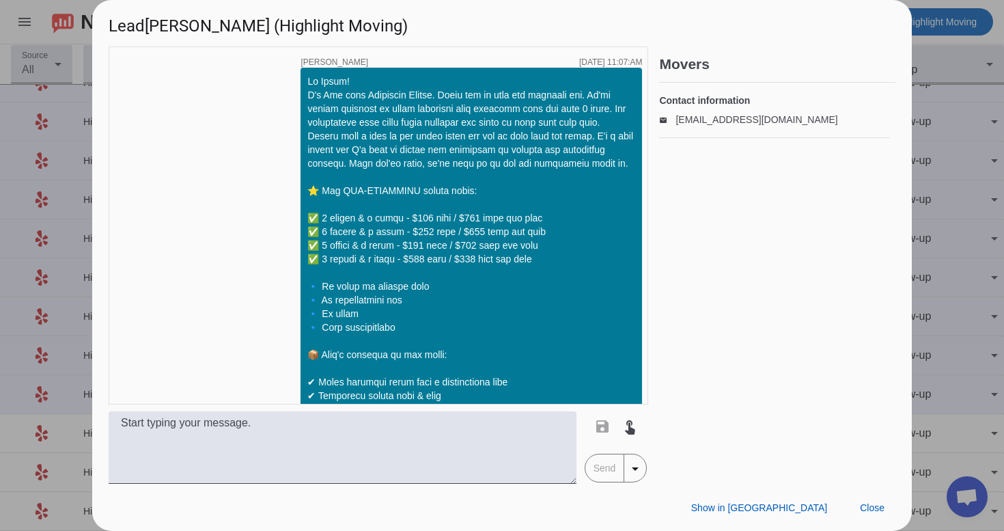
scroll to position [457, 0]
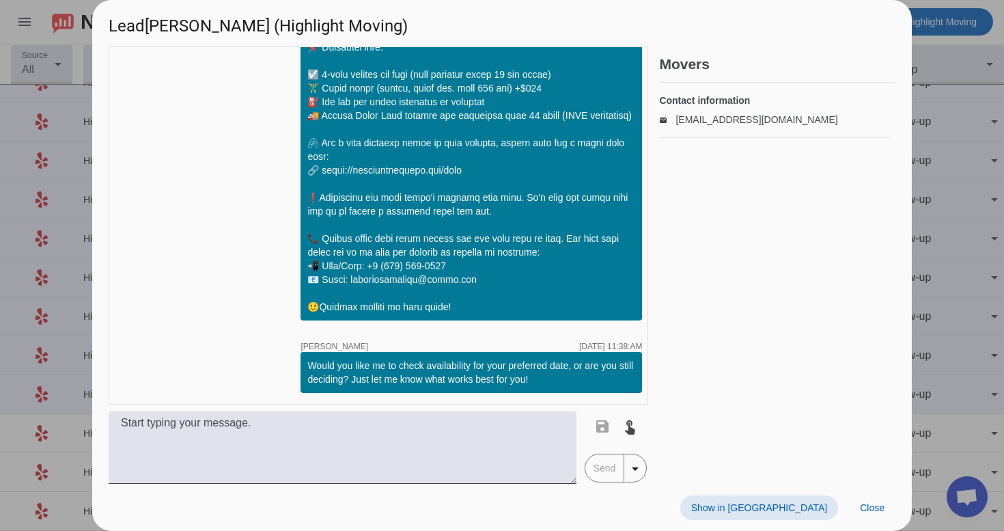
click at [793, 505] on span "Show in [GEOGRAPHIC_DATA]" at bounding box center [759, 507] width 136 height 11
click at [870, 509] on span "Close" at bounding box center [872, 507] width 25 height 11
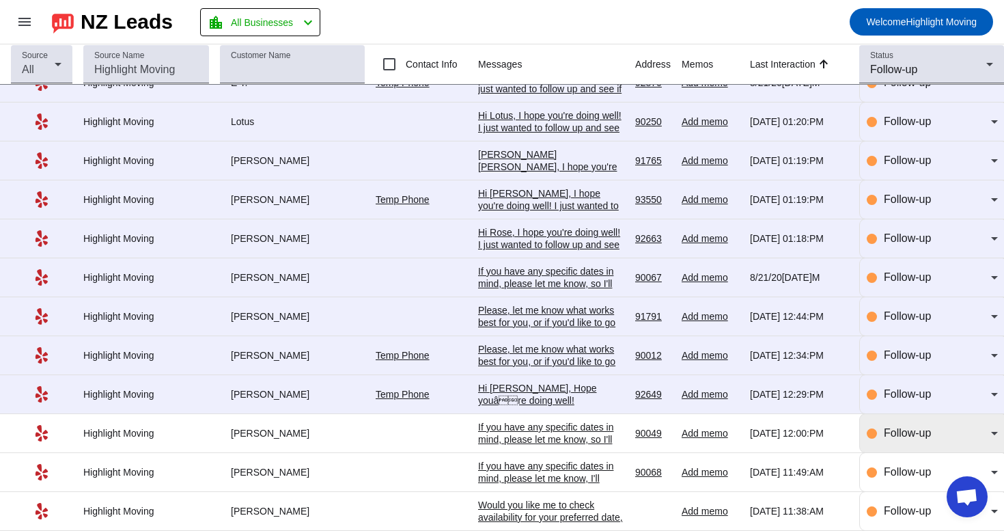
scroll to position [307, 0]
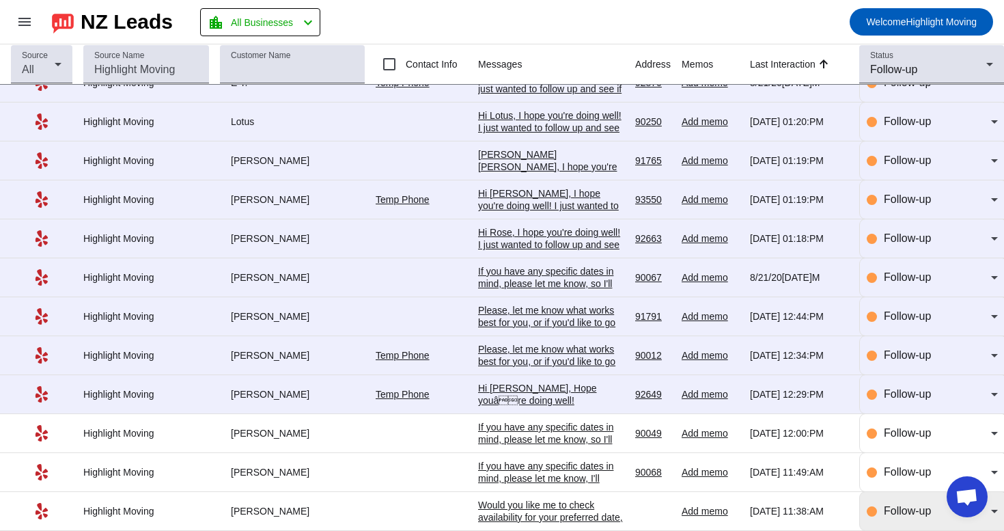
click at [907, 508] on span "Follow-up" at bounding box center [907, 511] width 47 height 12
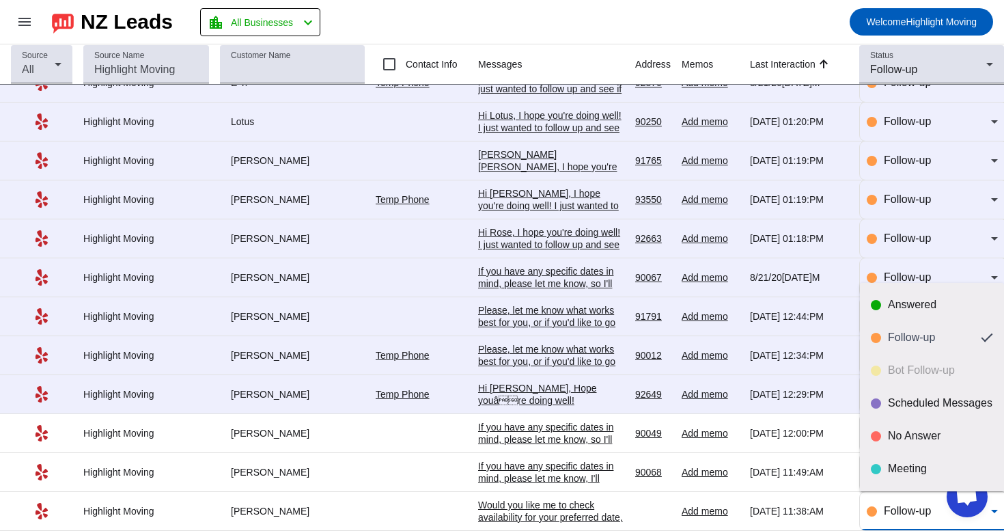
click at [944, 271] on div at bounding box center [502, 265] width 1004 height 531
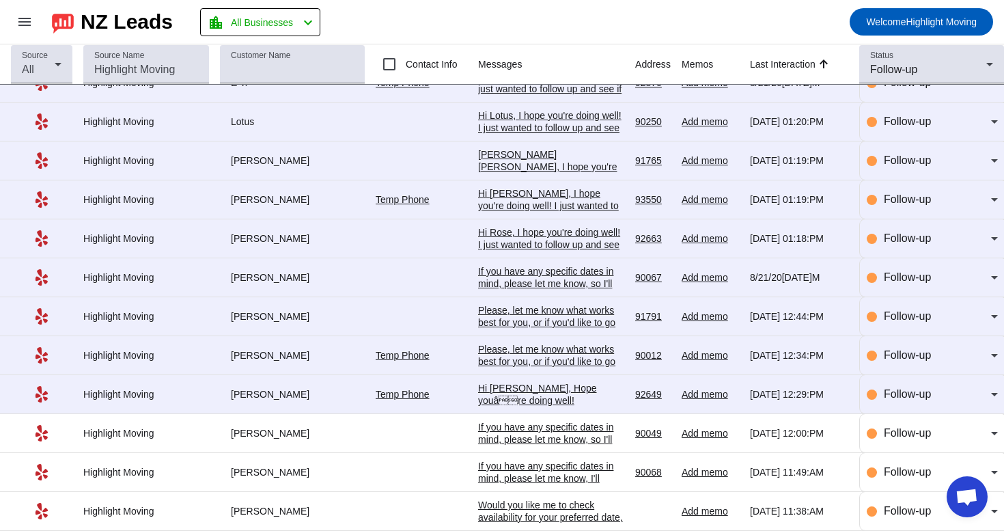
scroll to position [0, 0]
click at [559, 478] on div "If you have any specific dates in mind, please let me know, I'll check the avai…" at bounding box center [551, 478] width 146 height 37
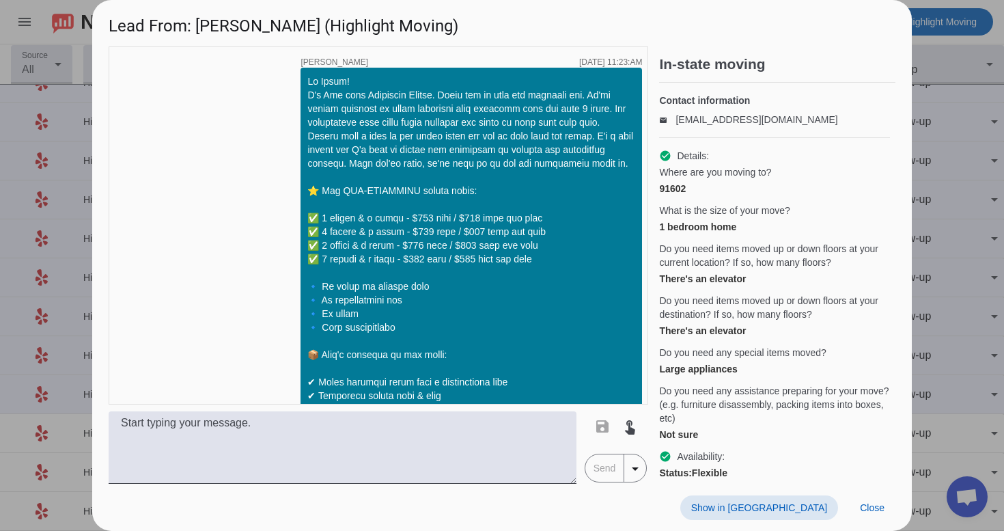
scroll to position [803, 0]
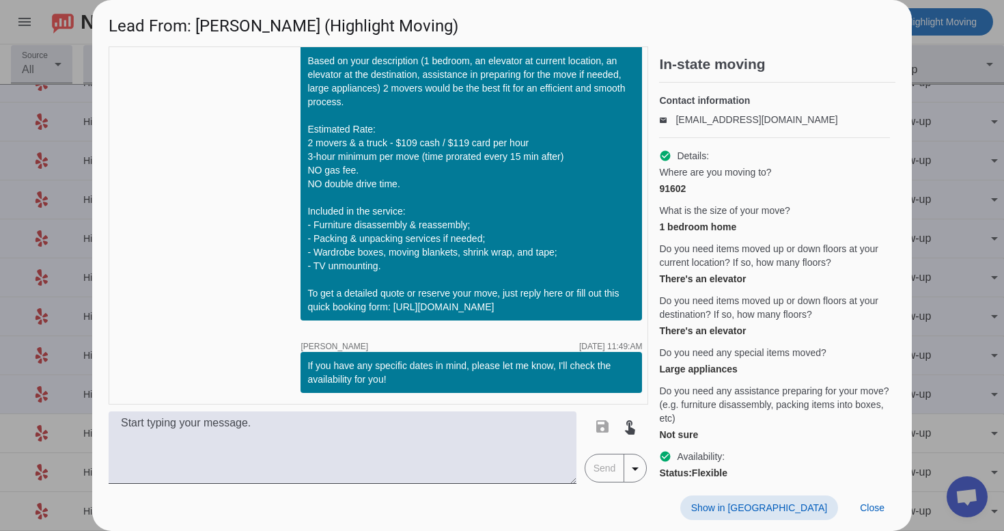
click at [782, 498] on span at bounding box center [759, 507] width 158 height 25
click at [879, 506] on span "Close" at bounding box center [872, 507] width 25 height 11
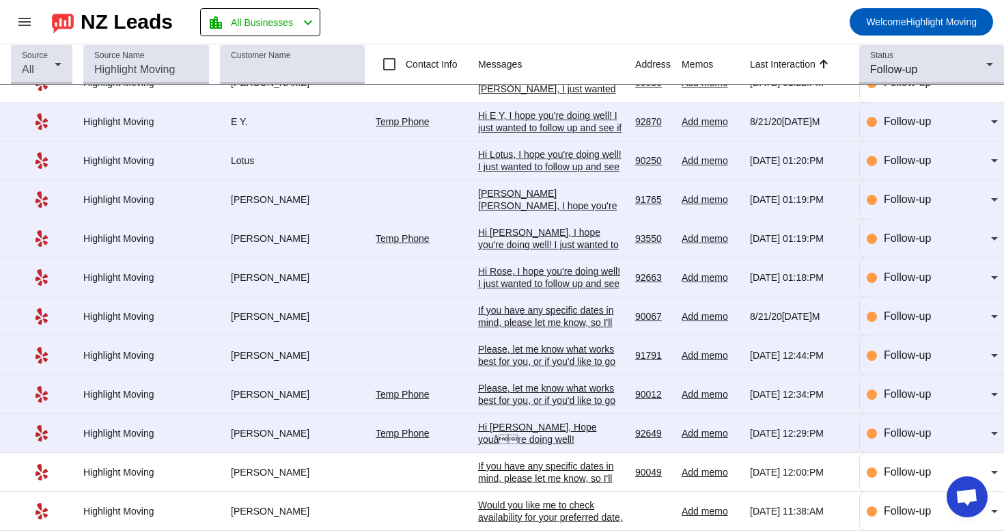
scroll to position [307, 0]
click at [563, 466] on div "If you have any specific dates in mind, please let me know, so I'll check the a…" at bounding box center [551, 478] width 146 height 37
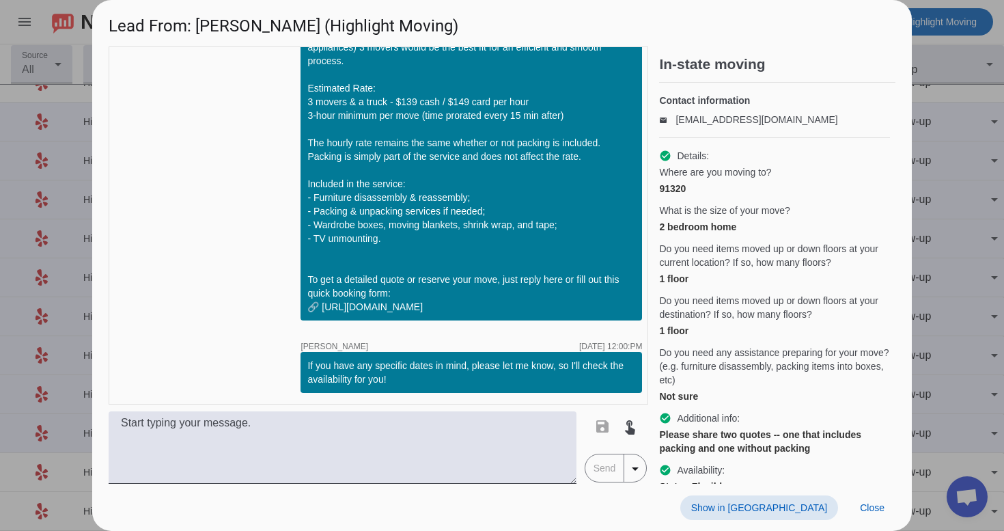
click at [789, 505] on span "Show in [GEOGRAPHIC_DATA]" at bounding box center [759, 507] width 136 height 11
click at [862, 498] on span at bounding box center [872, 507] width 46 height 25
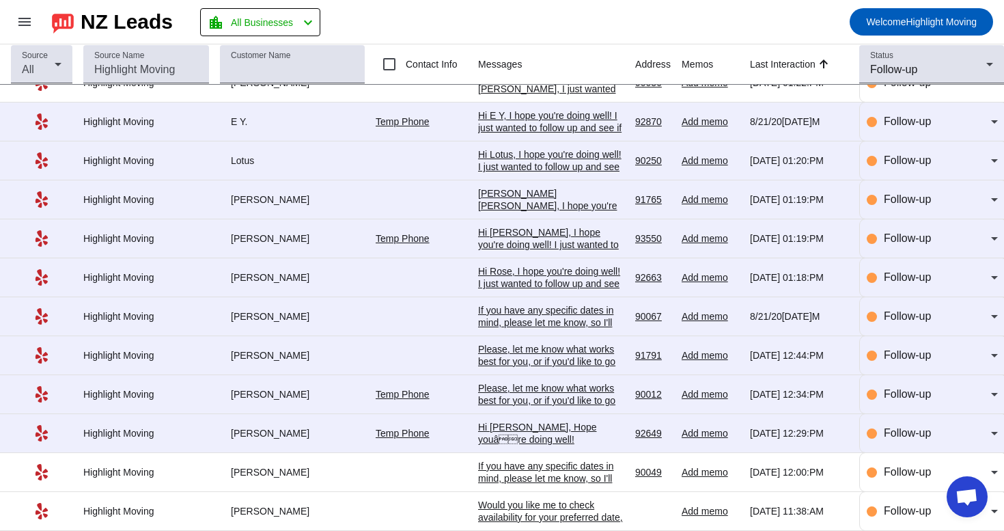
scroll to position [0, 0]
click at [881, 514] on div "Follow-up" at bounding box center [931, 511] width 131 height 16
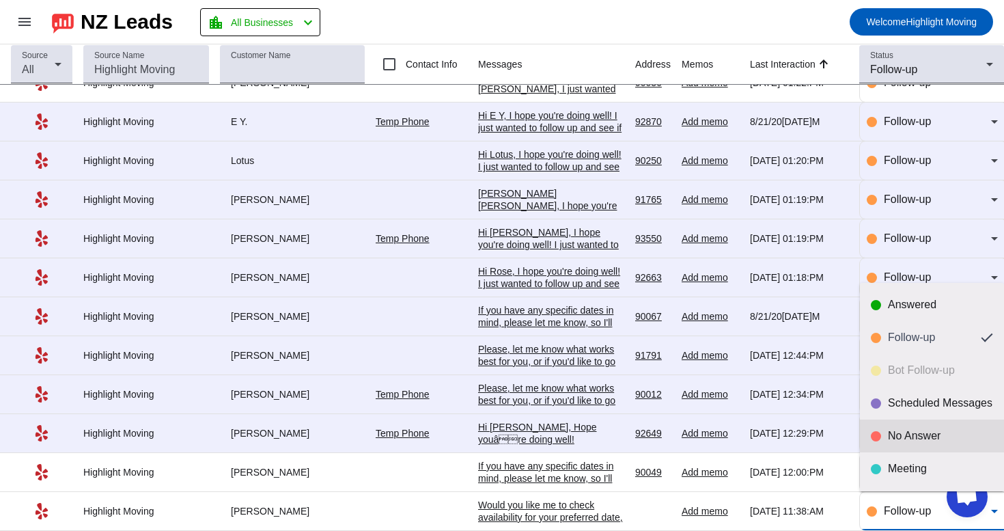
click at [910, 429] on div "No Answer" at bounding box center [940, 436] width 105 height 14
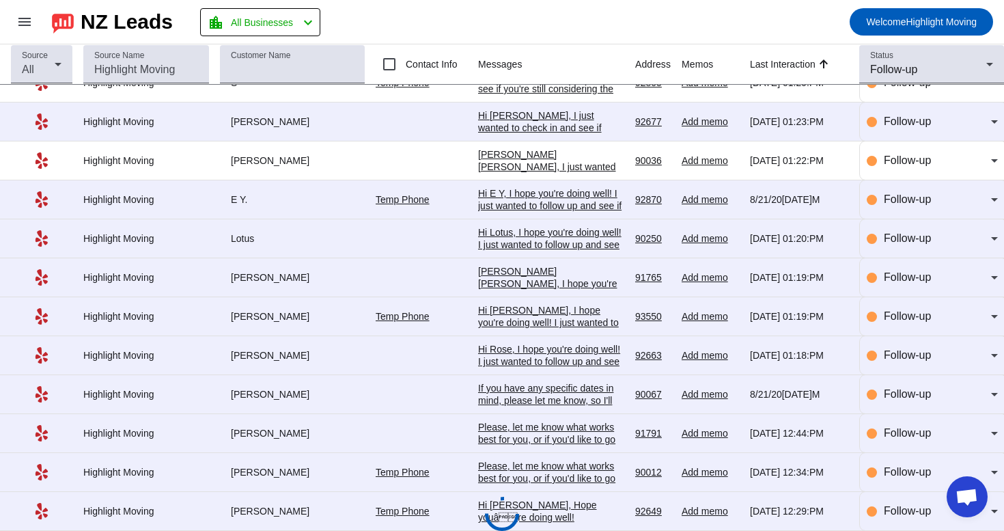
scroll to position [268, 0]
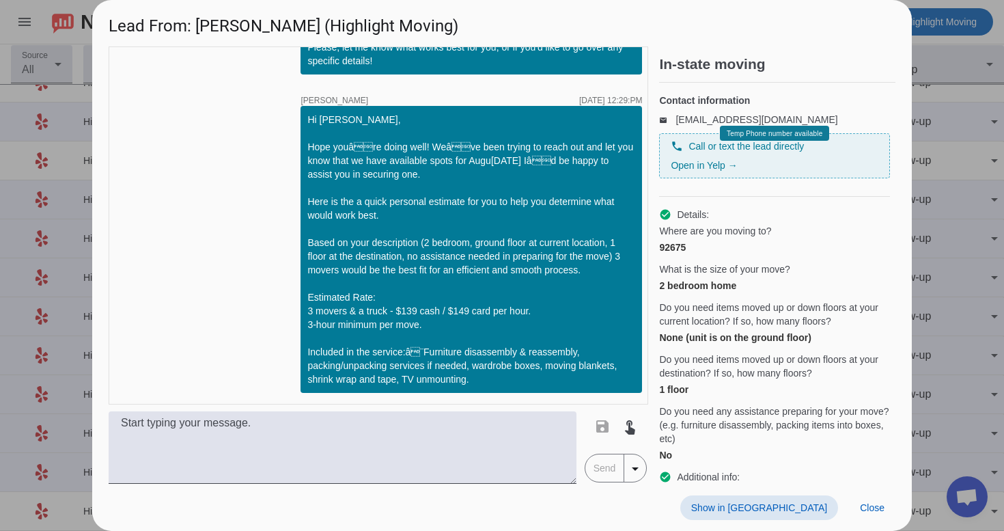
scroll to position [0, 0]
click at [884, 511] on span "Close" at bounding box center [872, 507] width 25 height 11
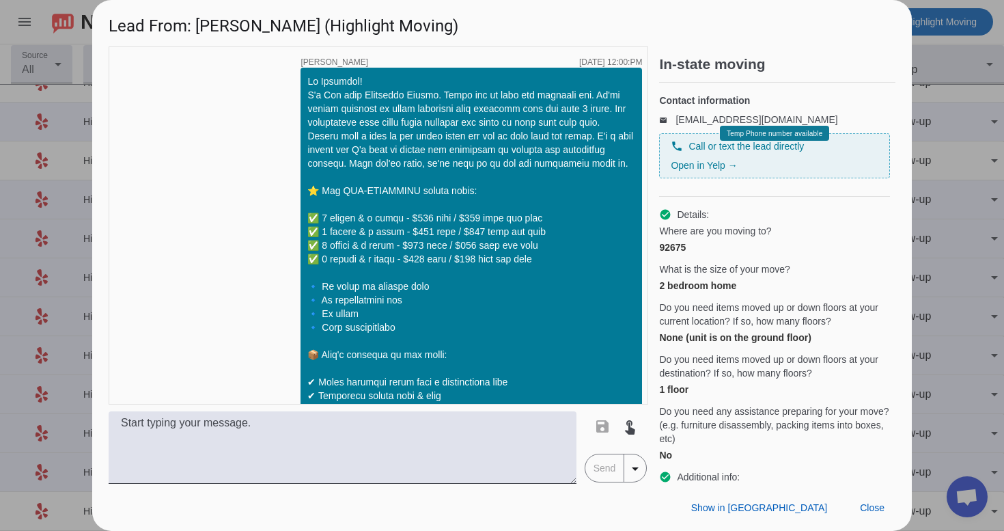
scroll to position [776, 0]
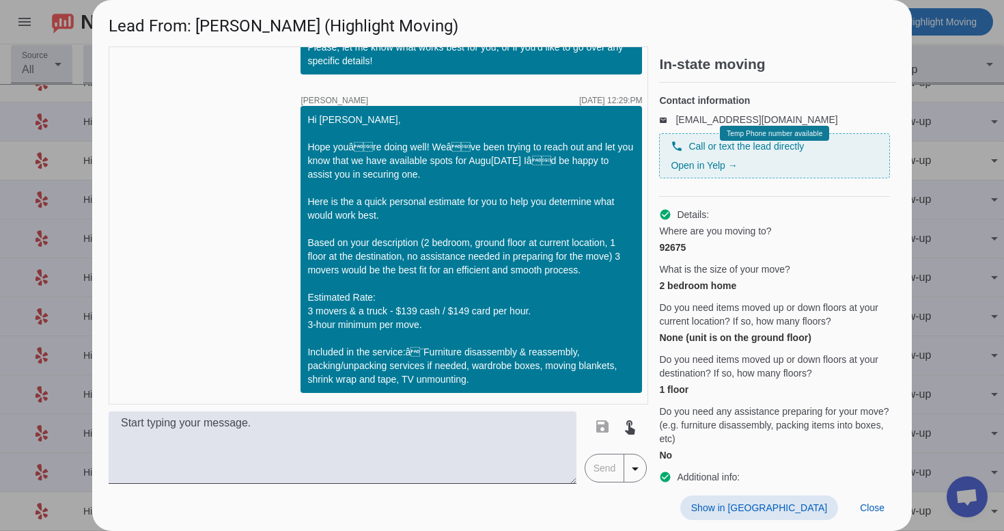
click at [810, 507] on span "Show in [GEOGRAPHIC_DATA]" at bounding box center [759, 507] width 136 height 11
click at [867, 498] on span at bounding box center [872, 507] width 46 height 25
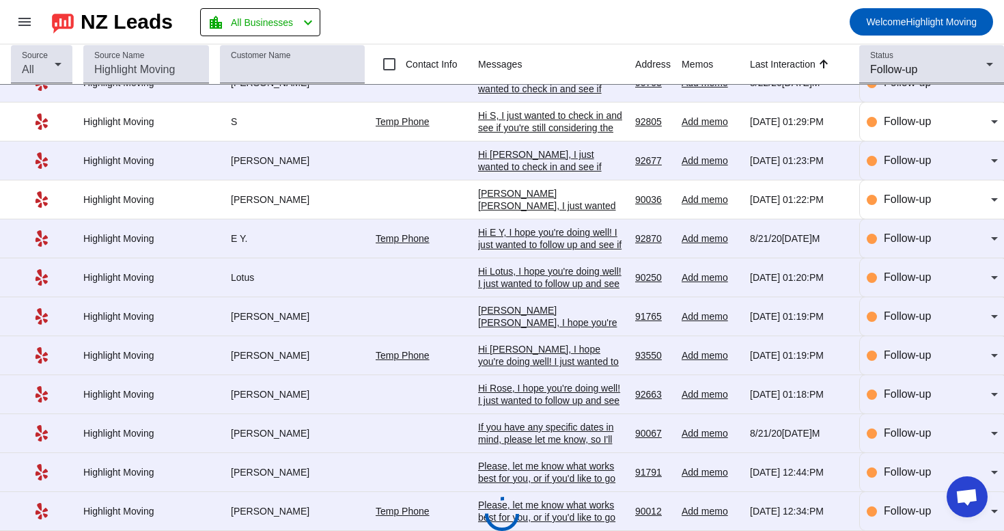
scroll to position [268, 0]
click at [577, 512] on div "Please, let me know what works best for you, or if you'd like to go over any sp…" at bounding box center [551, 516] width 146 height 37
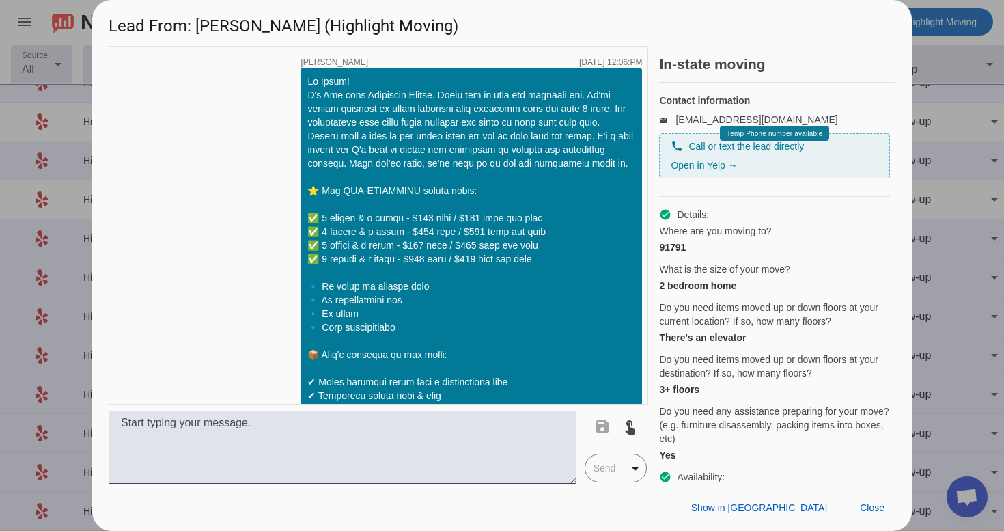
scroll to position [776, 0]
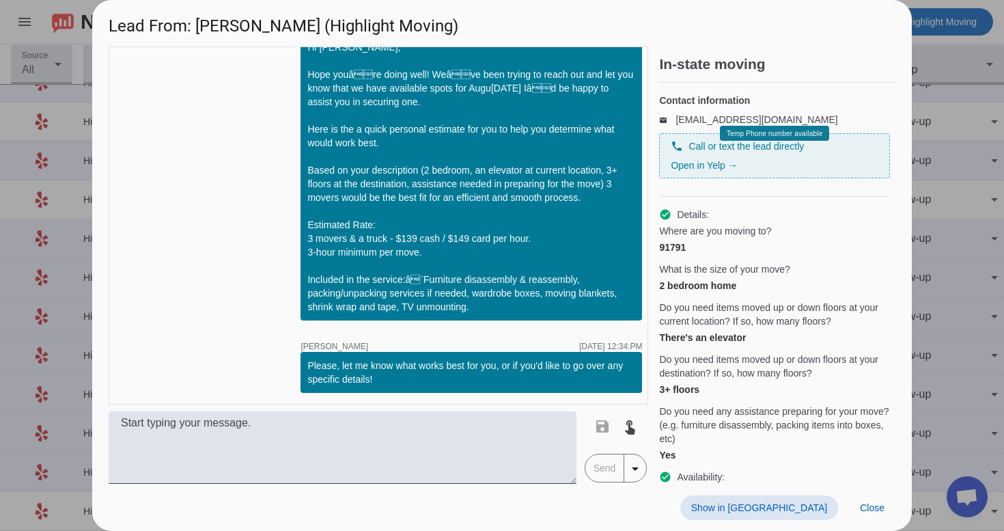
click at [820, 503] on span "Show in [GEOGRAPHIC_DATA]" at bounding box center [759, 507] width 136 height 11
click at [866, 507] on span "Close" at bounding box center [872, 507] width 25 height 11
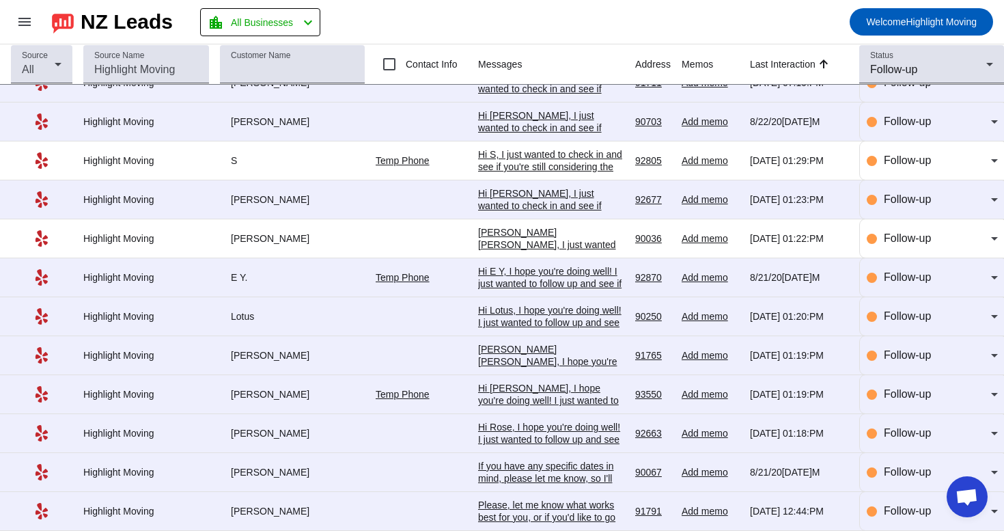
scroll to position [268, 0]
click at [557, 515] on div "Please, let me know what works best for you, or if you'd like to go over any sp…" at bounding box center [551, 516] width 146 height 37
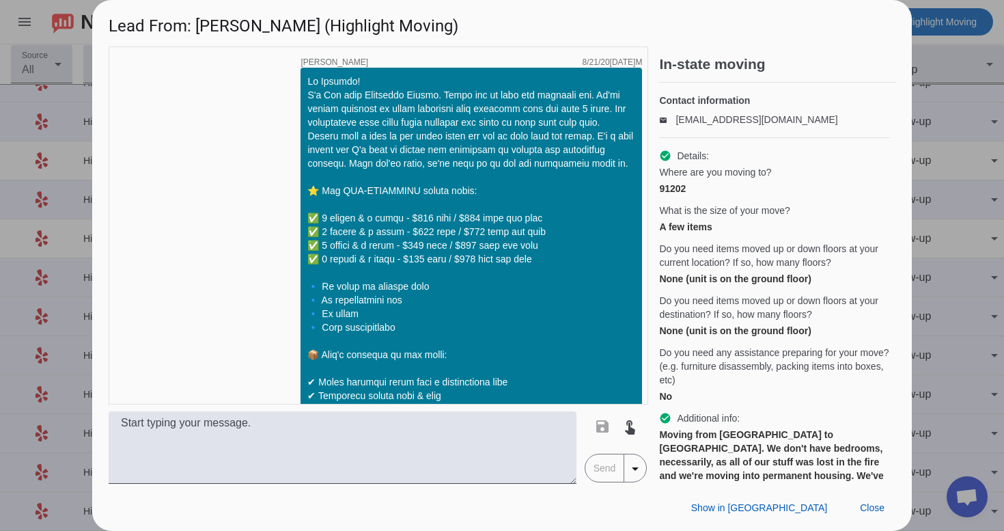
scroll to position [817, 0]
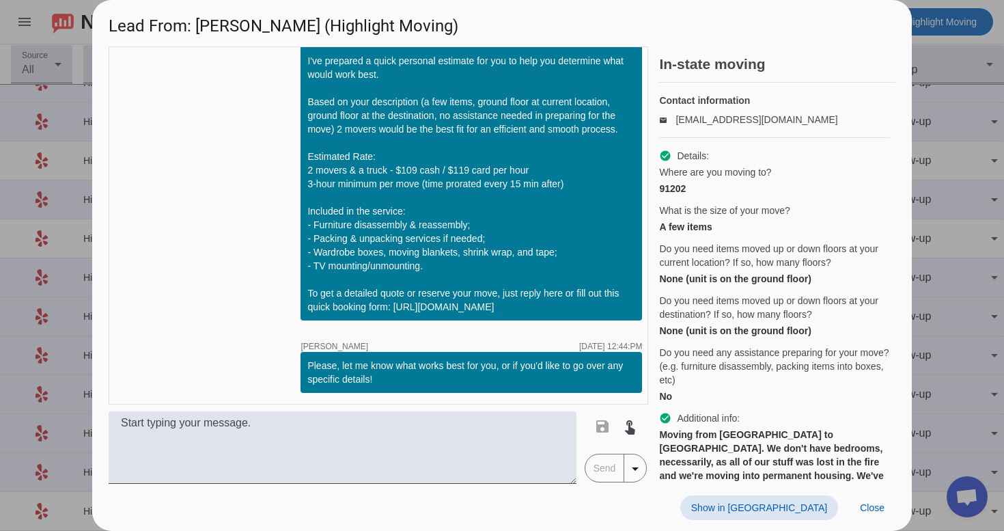
click at [803, 506] on span "Show in [GEOGRAPHIC_DATA]" at bounding box center [759, 507] width 136 height 11
click at [885, 503] on span at bounding box center [872, 507] width 46 height 25
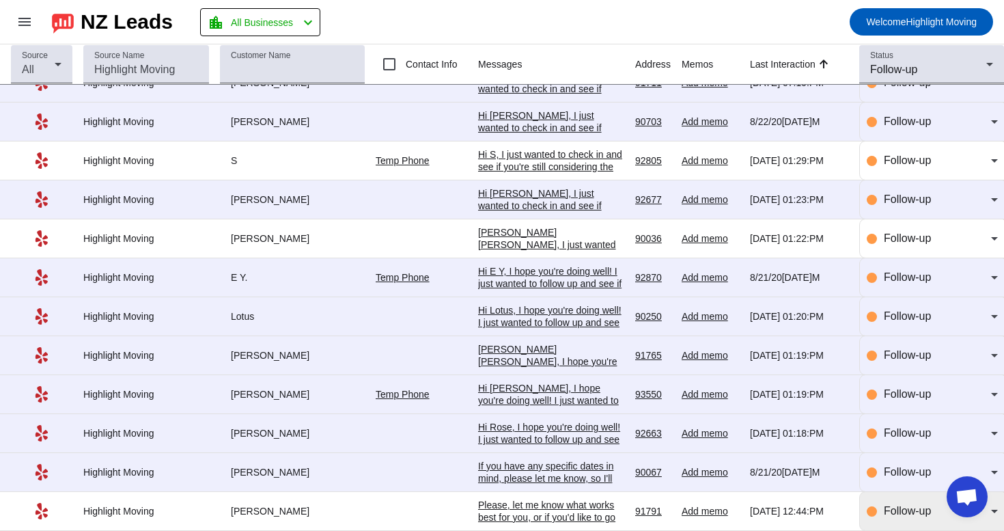
click at [895, 508] on span "Follow-up" at bounding box center [907, 511] width 47 height 12
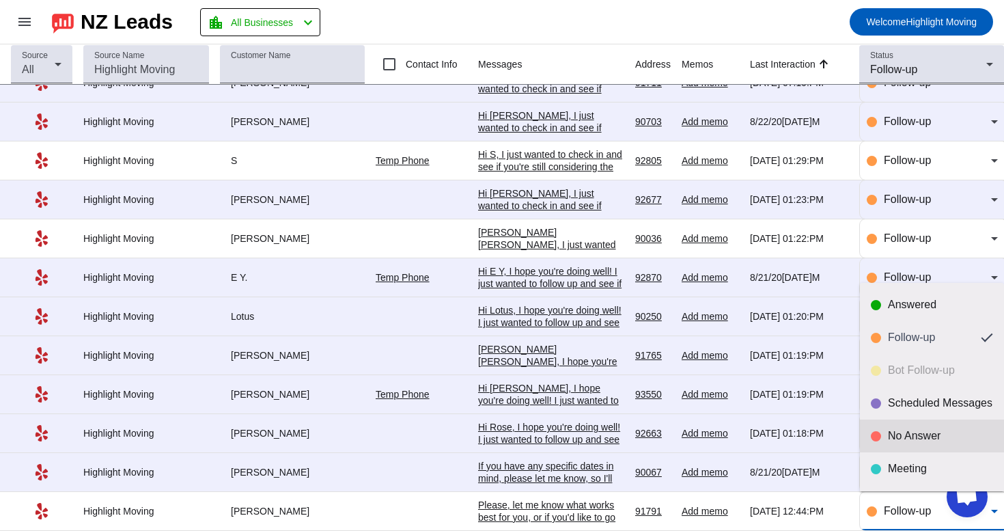
click at [923, 434] on div "No Answer" at bounding box center [940, 436] width 105 height 14
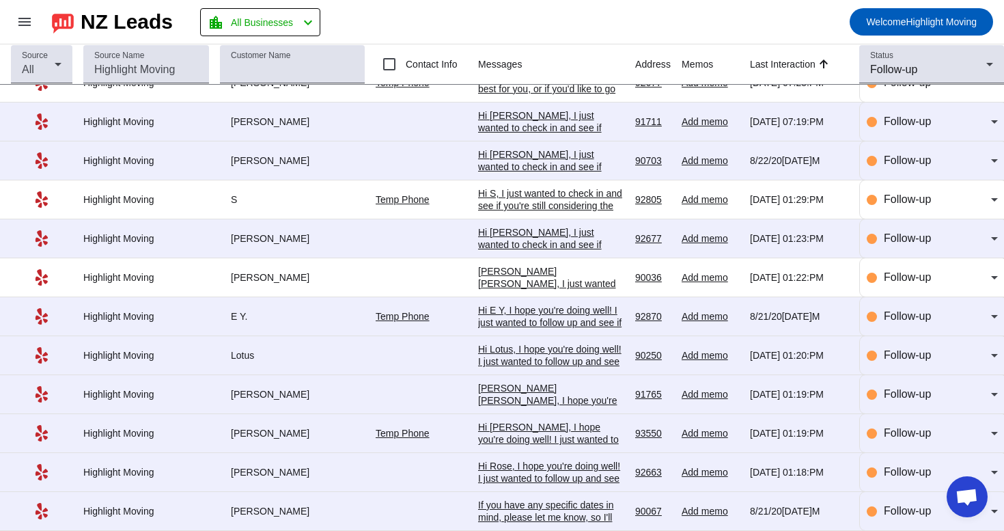
scroll to position [0, 0]
click at [567, 509] on div "If you have any specific dates in mind, please let me know, so I'll check the a…" at bounding box center [551, 516] width 146 height 37
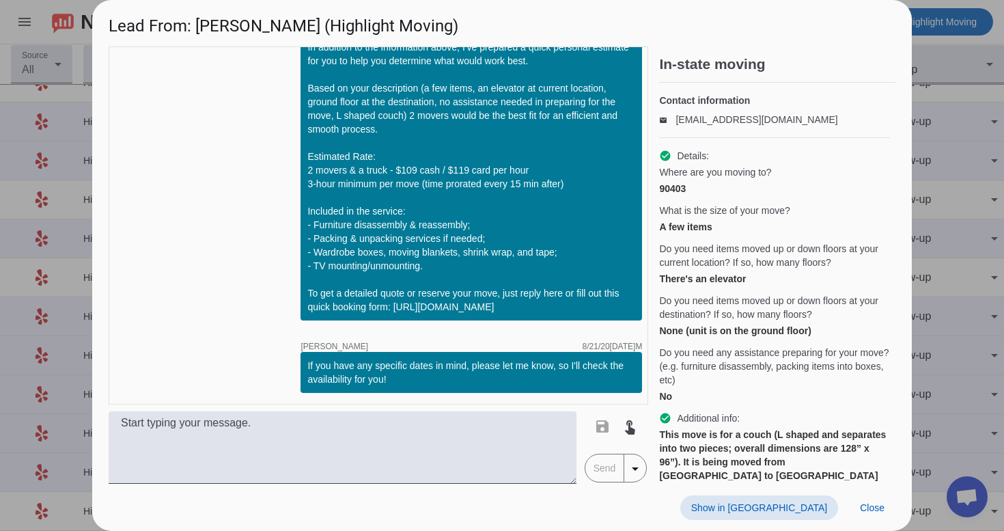
click at [795, 500] on span at bounding box center [759, 507] width 158 height 25
click at [871, 512] on span "Close" at bounding box center [872, 507] width 25 height 11
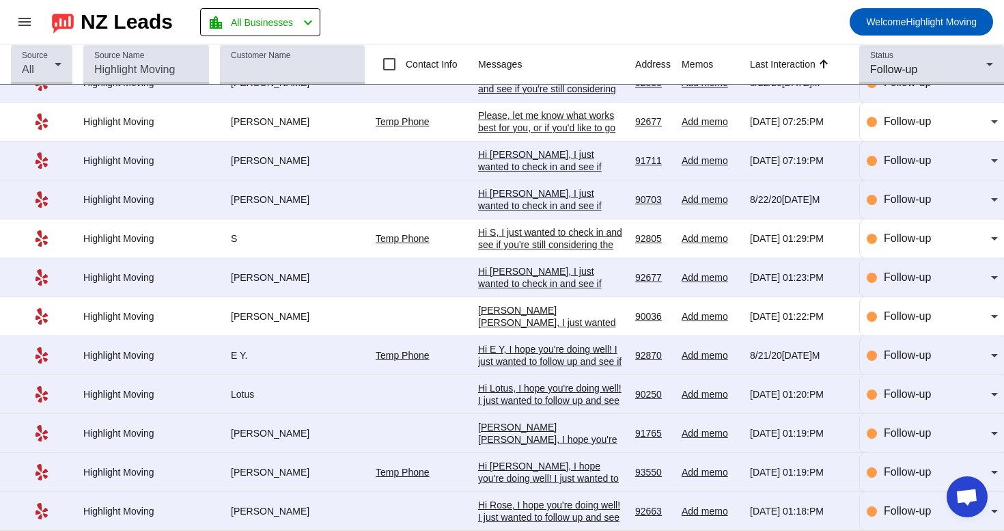
scroll to position [228, 0]
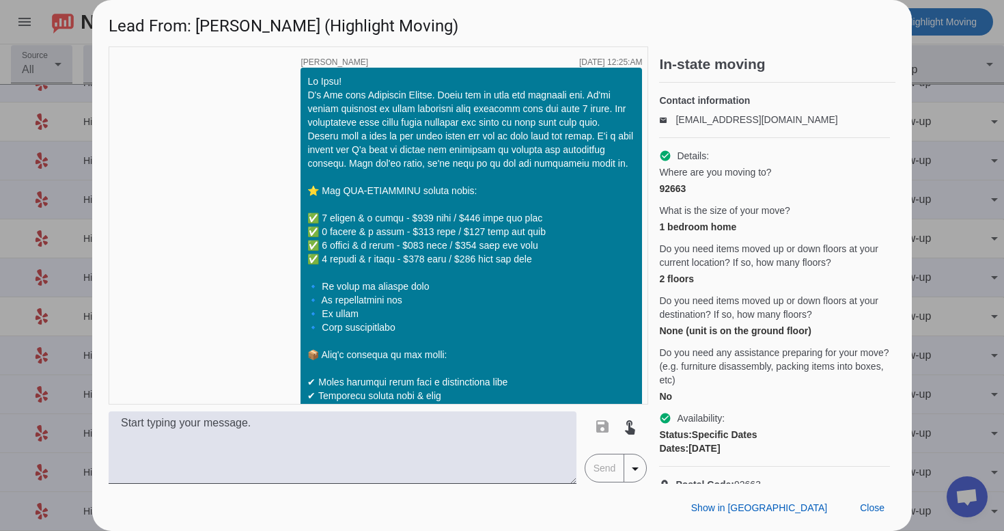
scroll to position [1838, 0]
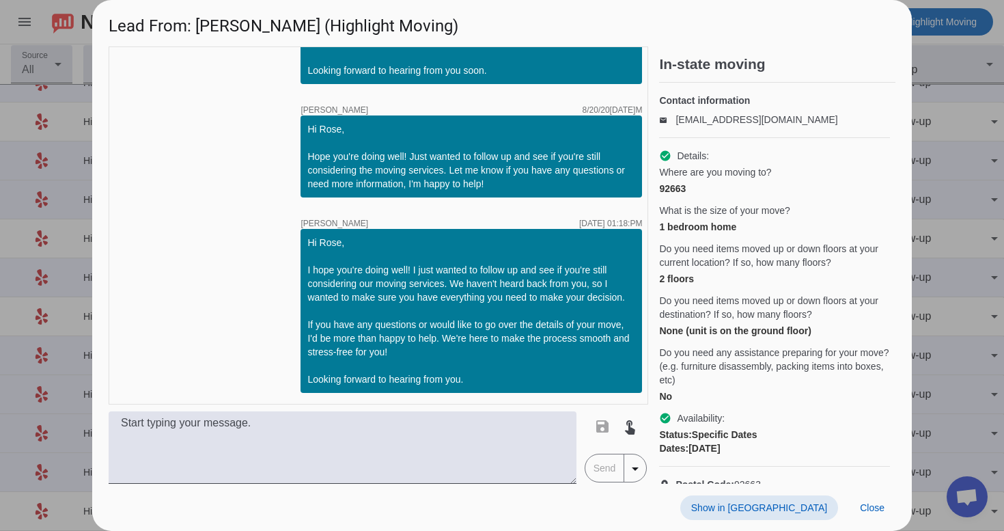
click at [800, 511] on span "Show in [GEOGRAPHIC_DATA]" at bounding box center [759, 507] width 136 height 11
click at [877, 515] on span at bounding box center [872, 507] width 46 height 25
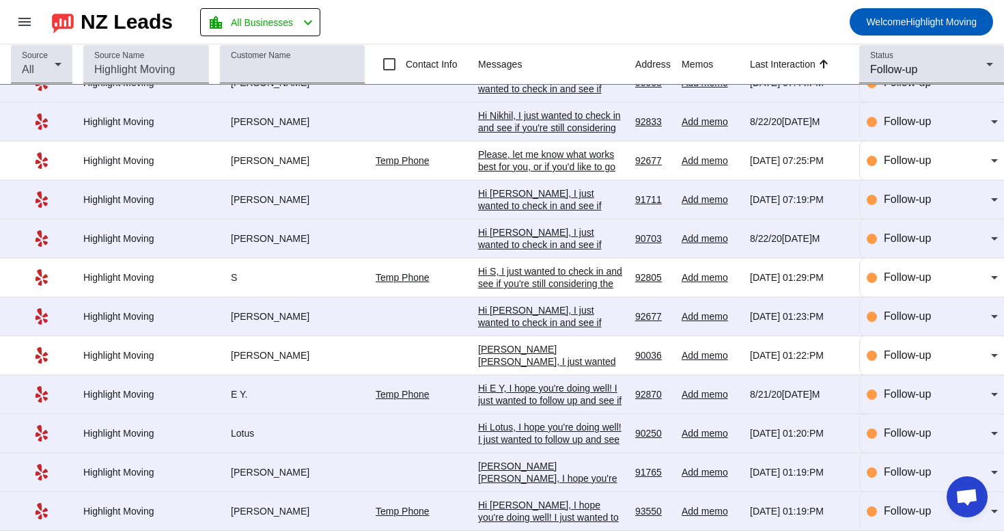
scroll to position [228, 0]
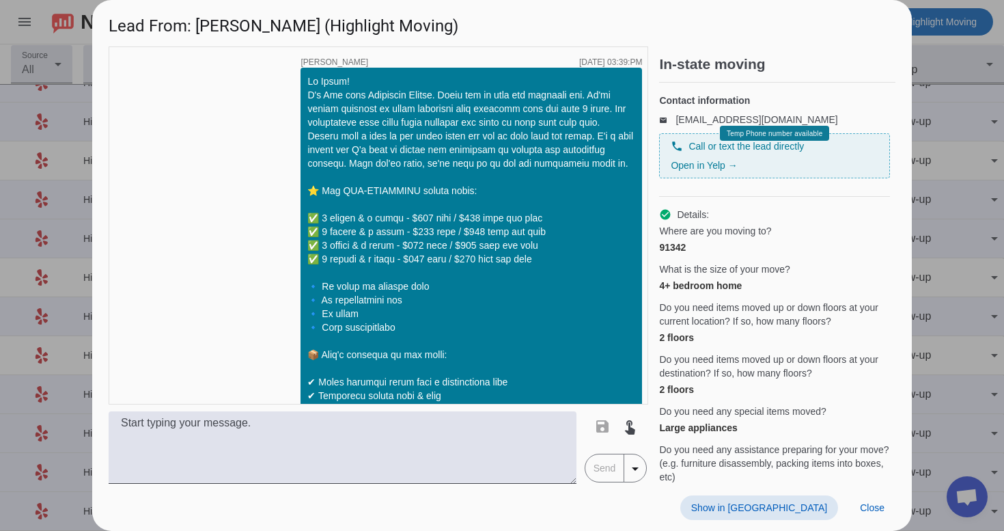
scroll to position [1543, 0]
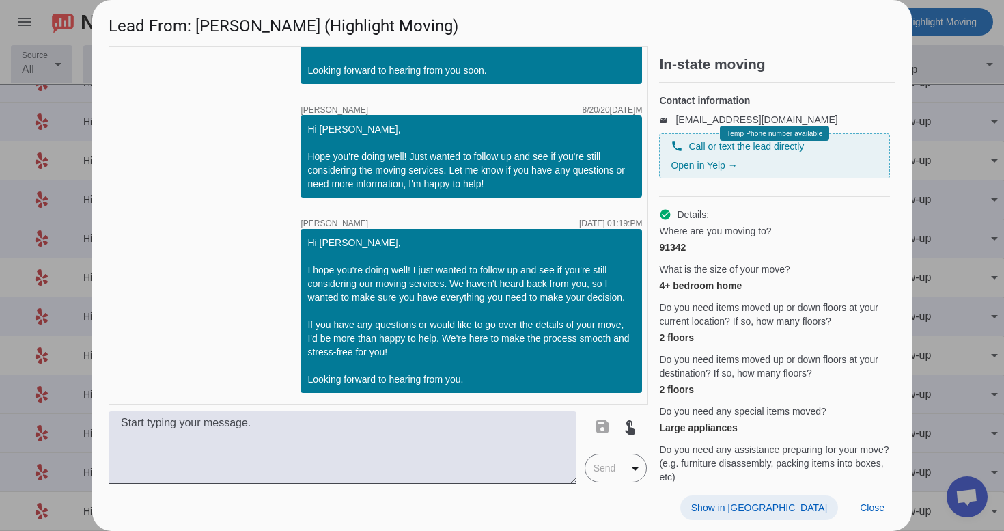
click at [785, 507] on span "Show in [GEOGRAPHIC_DATA]" at bounding box center [759, 507] width 136 height 11
click at [887, 507] on span at bounding box center [872, 507] width 46 height 25
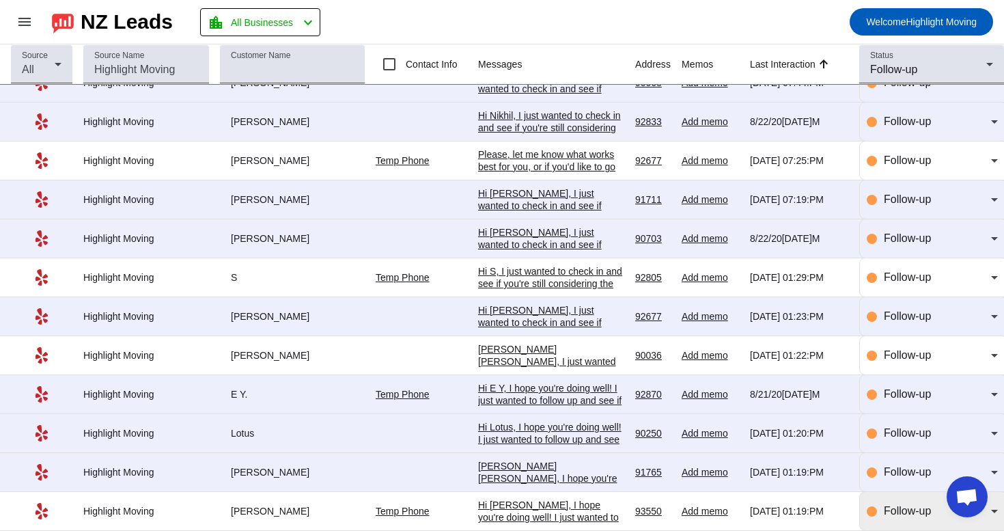
click at [889, 510] on span "Follow-up" at bounding box center [907, 511] width 47 height 12
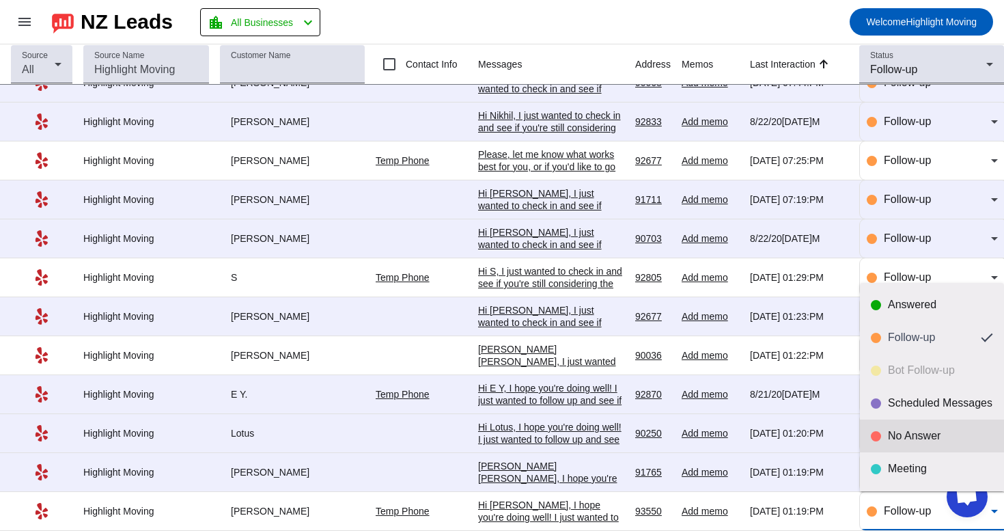
click at [897, 425] on mat-option "No Answer" at bounding box center [932, 435] width 144 height 33
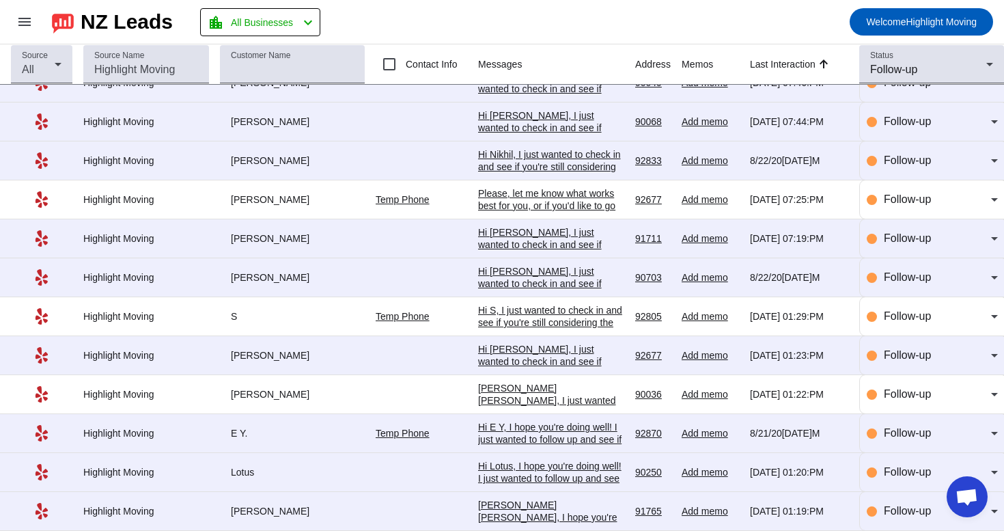
scroll to position [0, 0]
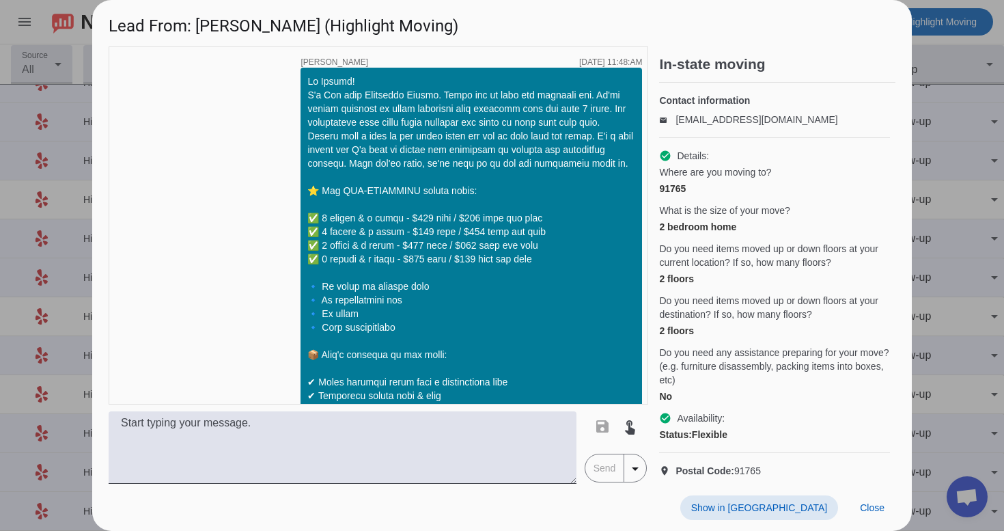
scroll to position [1797, 0]
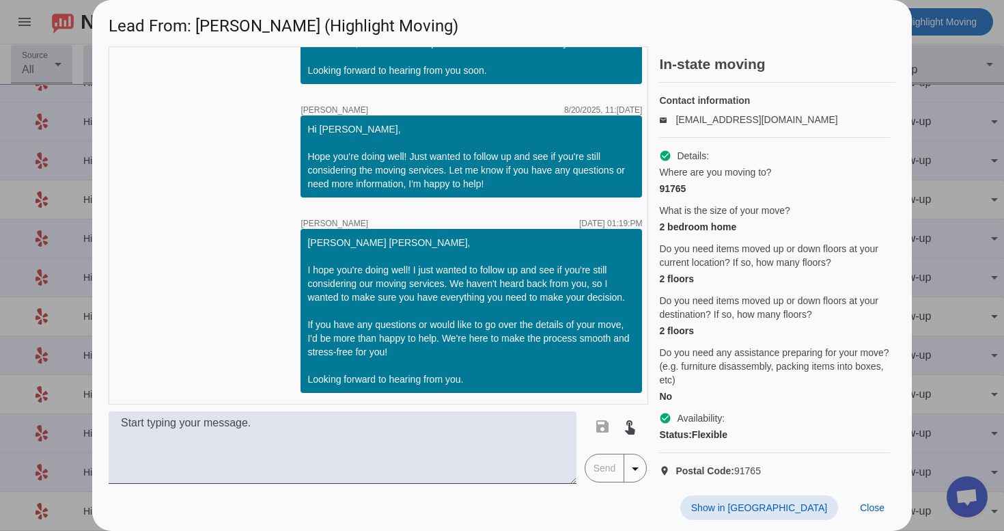
click at [790, 512] on span "Show in [GEOGRAPHIC_DATA]" at bounding box center [759, 507] width 136 height 11
click at [871, 505] on span "Close" at bounding box center [872, 507] width 25 height 11
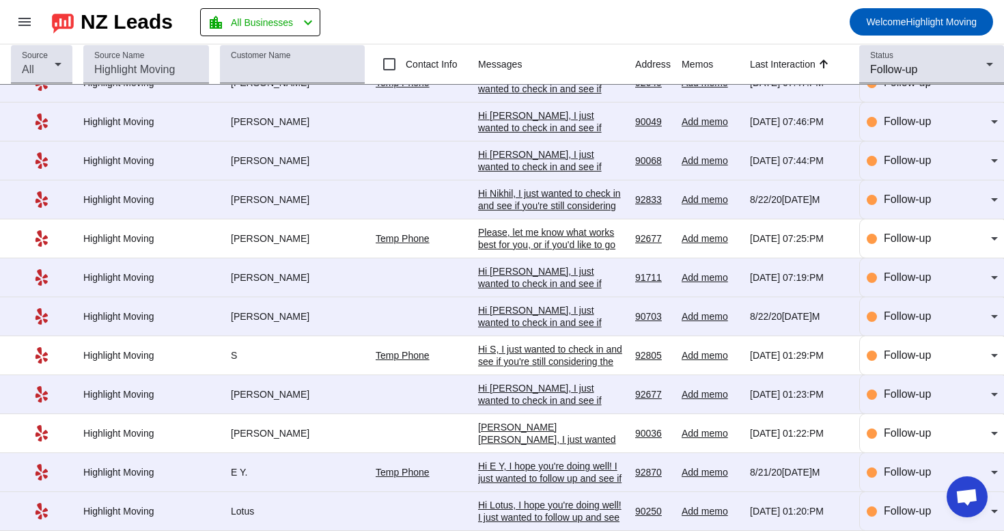
scroll to position [188, 0]
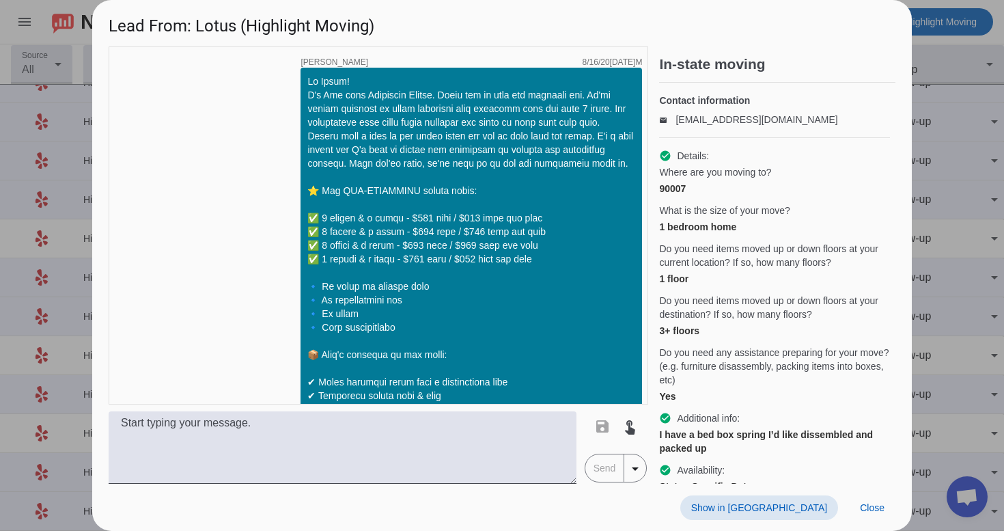
scroll to position [1852, 0]
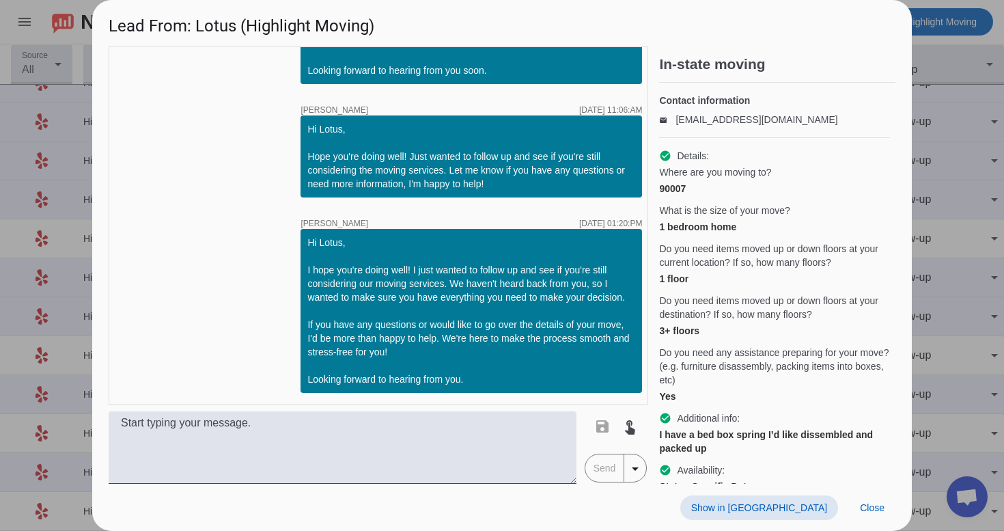
click at [785, 503] on span "Show in [GEOGRAPHIC_DATA]" at bounding box center [759, 507] width 136 height 11
click at [884, 509] on span "Close" at bounding box center [872, 507] width 25 height 11
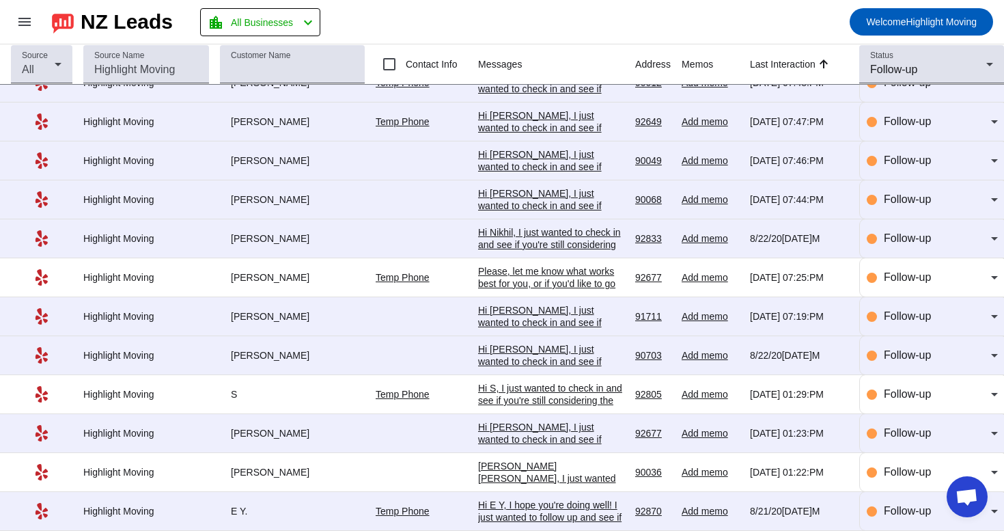
scroll to position [188, 0]
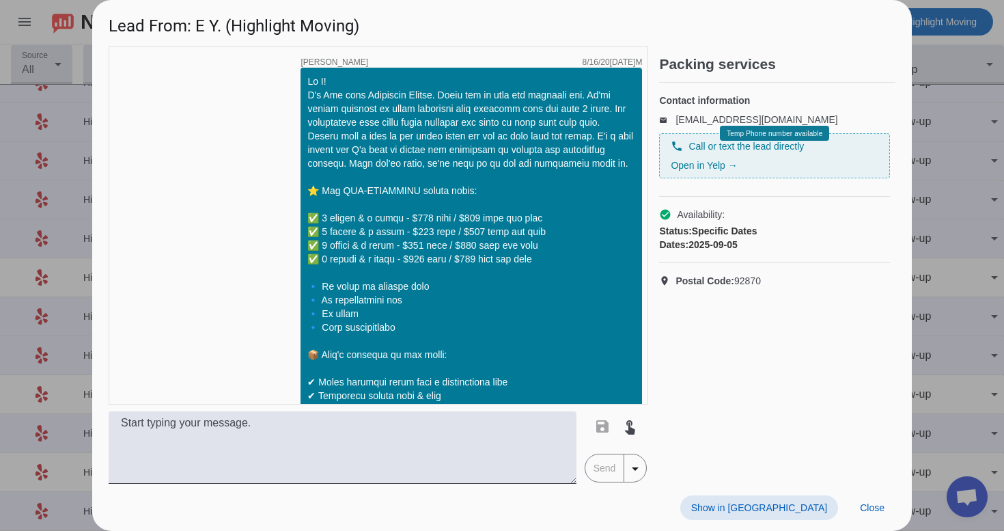
scroll to position [1116, 0]
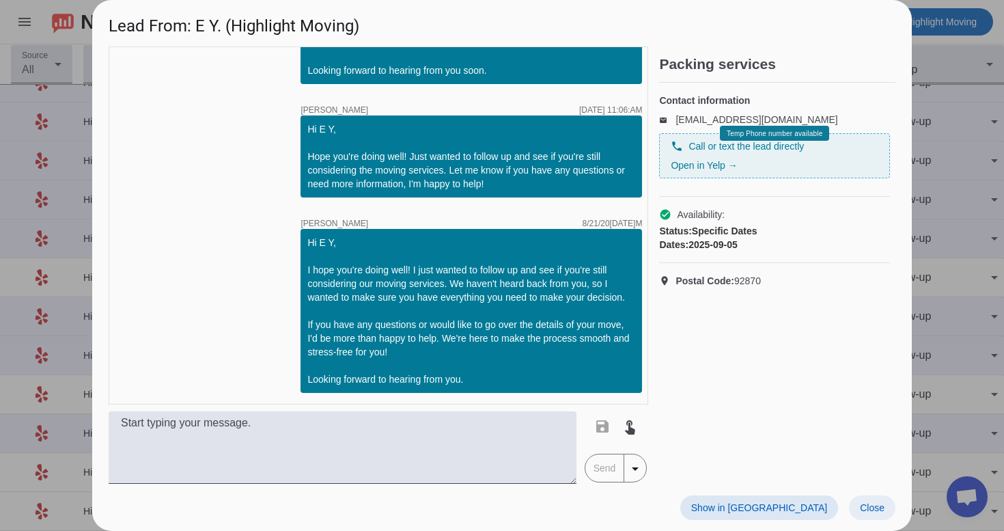
click at [878, 509] on span "Close" at bounding box center [872, 507] width 25 height 11
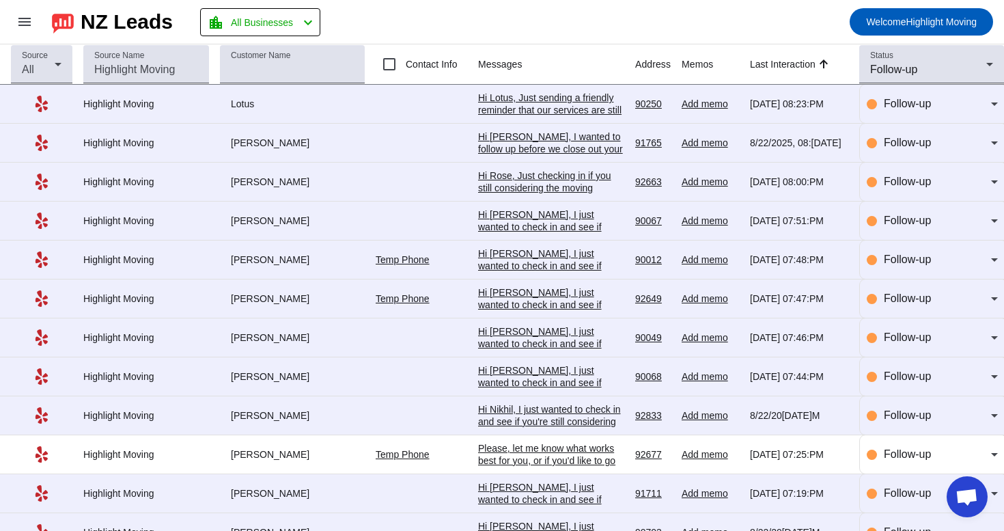
scroll to position [0, 0]
click at [578, 101] on div "Hi Lotus, Just sending a friendly reminder that our services are still availabl…" at bounding box center [551, 158] width 146 height 135
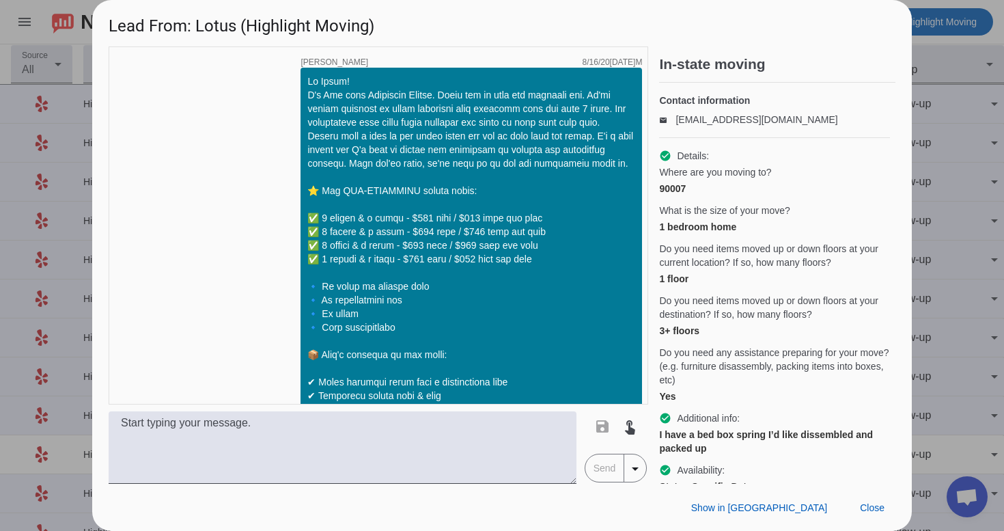
scroll to position [2061, 0]
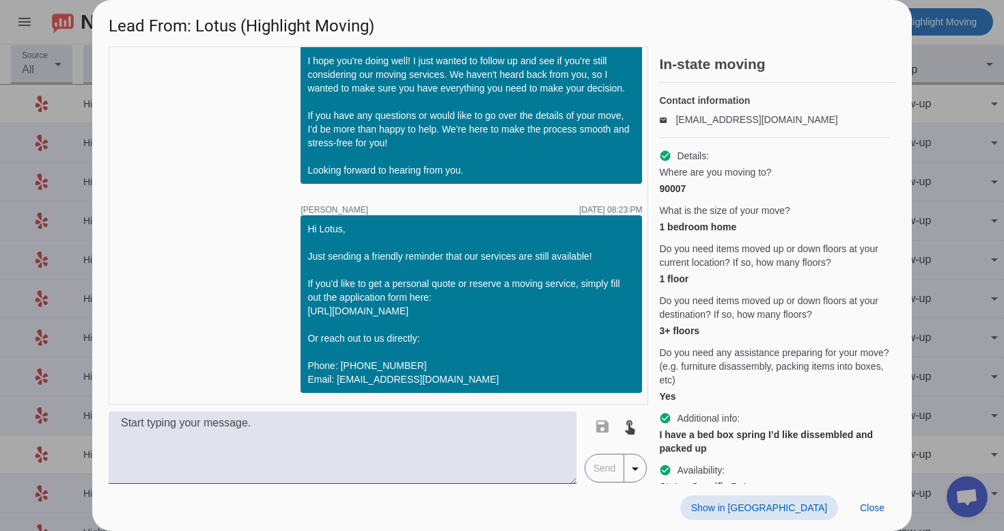
click at [808, 505] on span "Show in [GEOGRAPHIC_DATA]" at bounding box center [759, 507] width 136 height 11
click at [870, 513] on span at bounding box center [872, 507] width 46 height 25
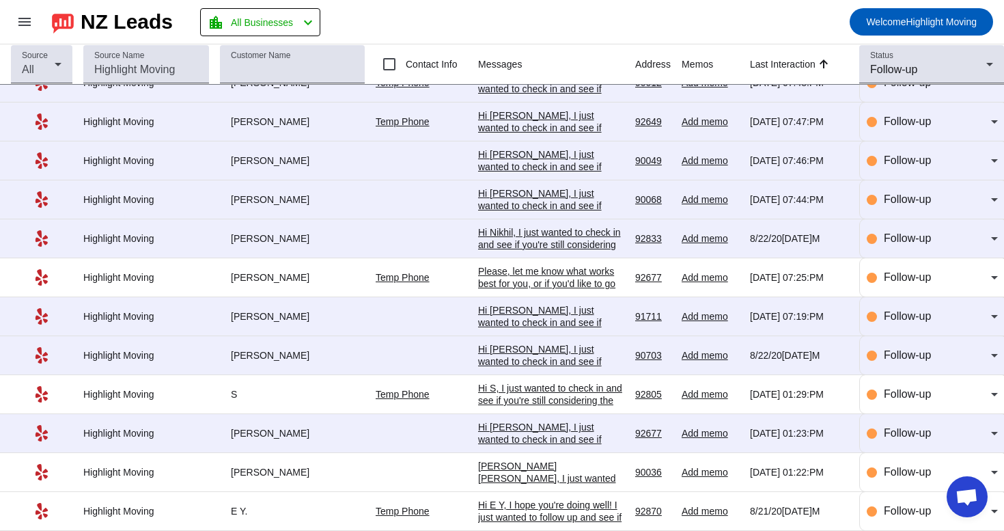
scroll to position [188, 0]
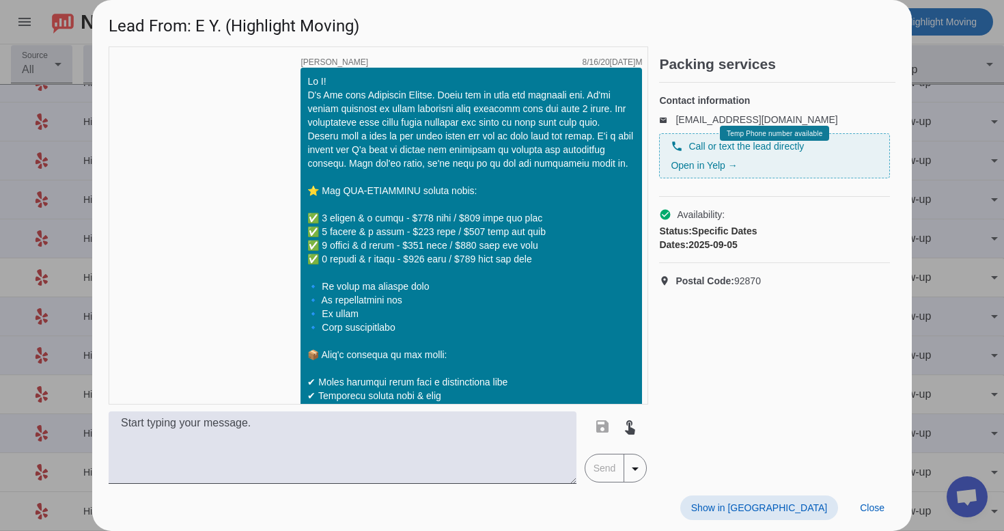
scroll to position [1116, 0]
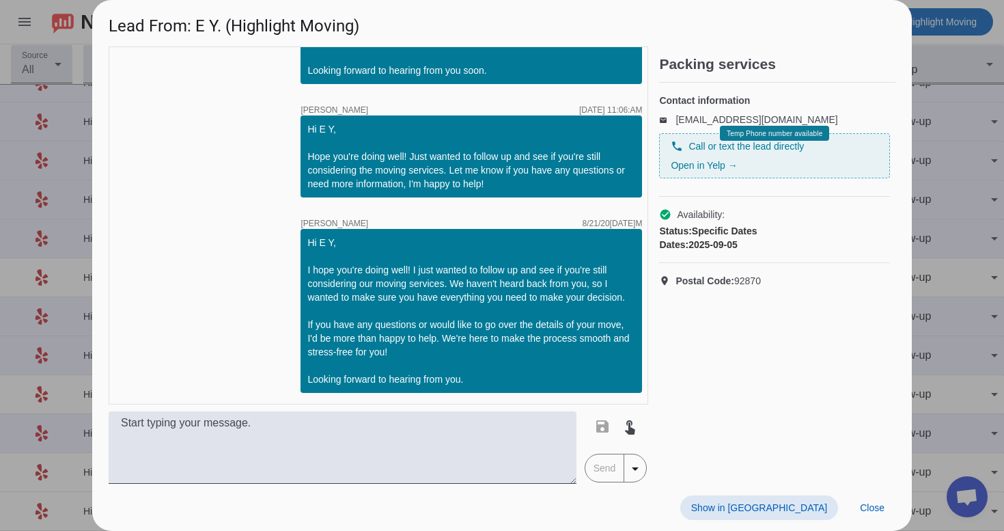
click at [793, 506] on span "Show in [GEOGRAPHIC_DATA]" at bounding box center [759, 507] width 136 height 11
click at [878, 507] on span "Close" at bounding box center [872, 507] width 25 height 11
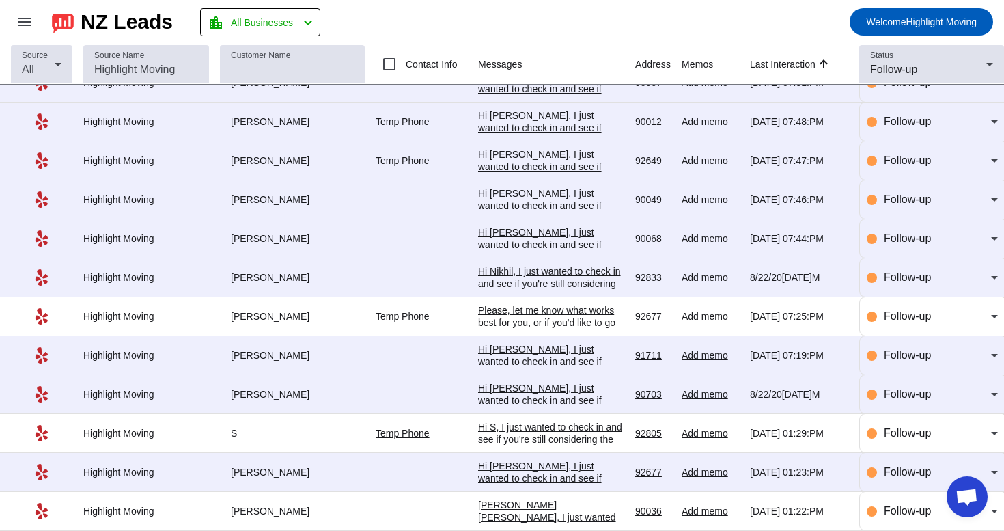
scroll to position [188, 0]
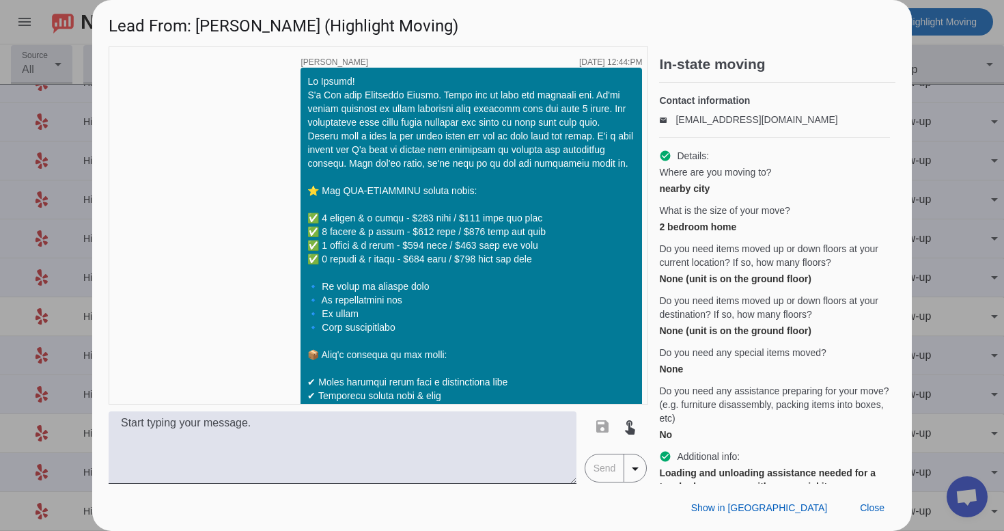
scroll to position [1916, 0]
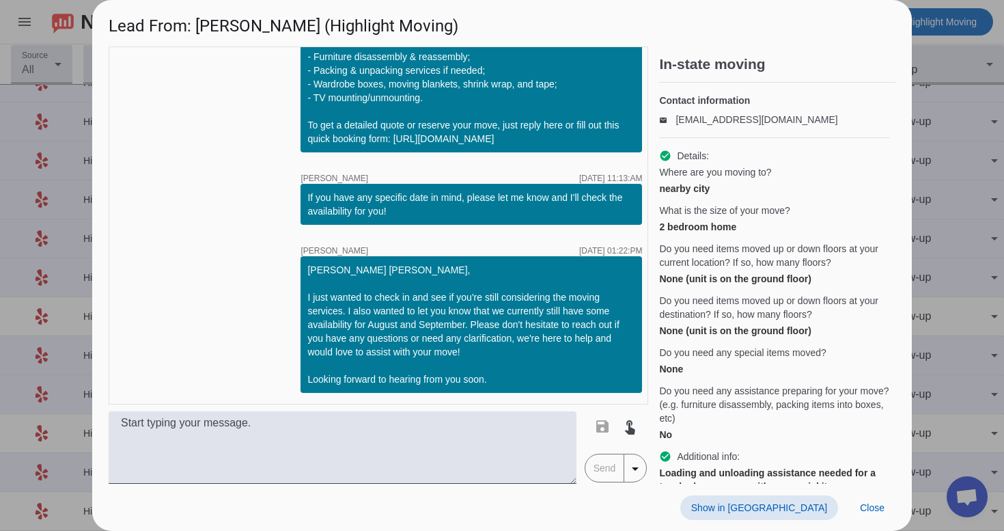
click at [803, 498] on span at bounding box center [759, 507] width 158 height 25
click at [855, 515] on span at bounding box center [872, 507] width 46 height 25
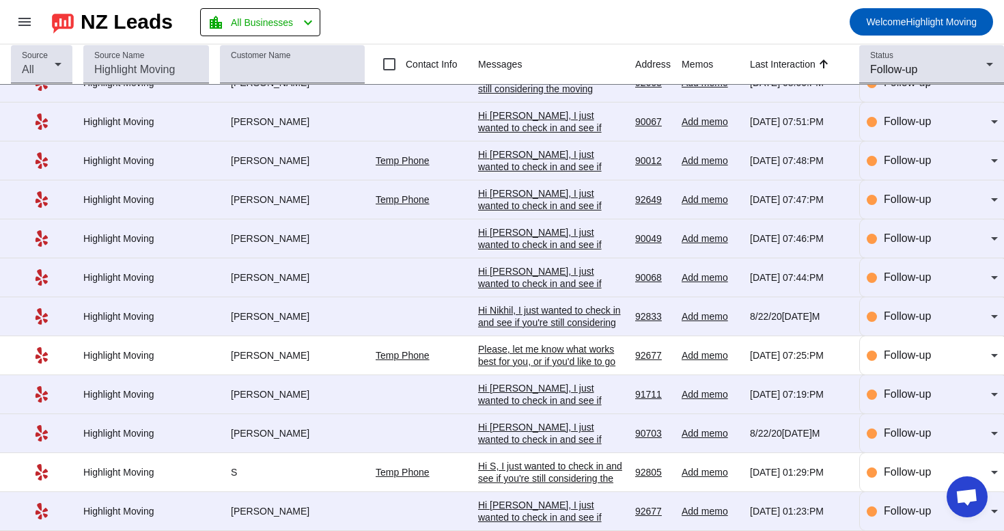
scroll to position [188, 0]
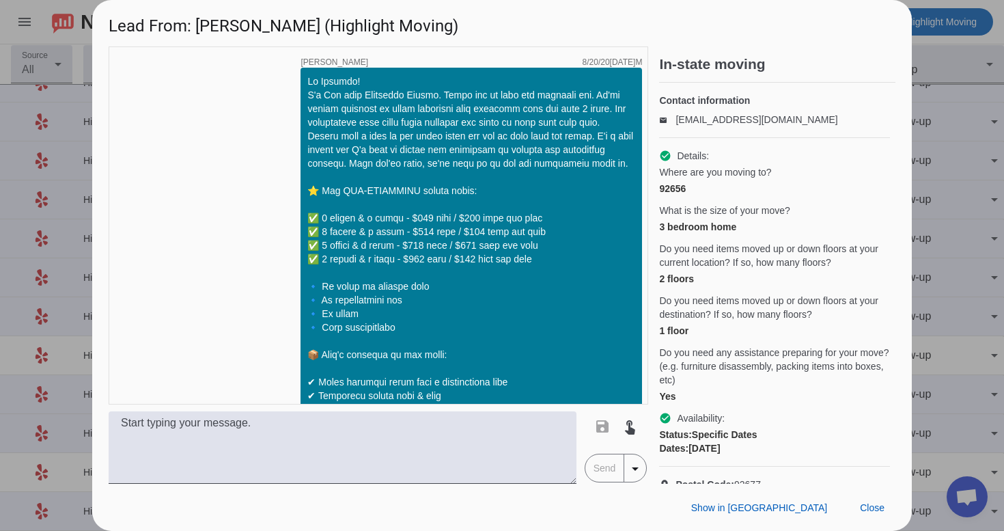
scroll to position [1071, 0]
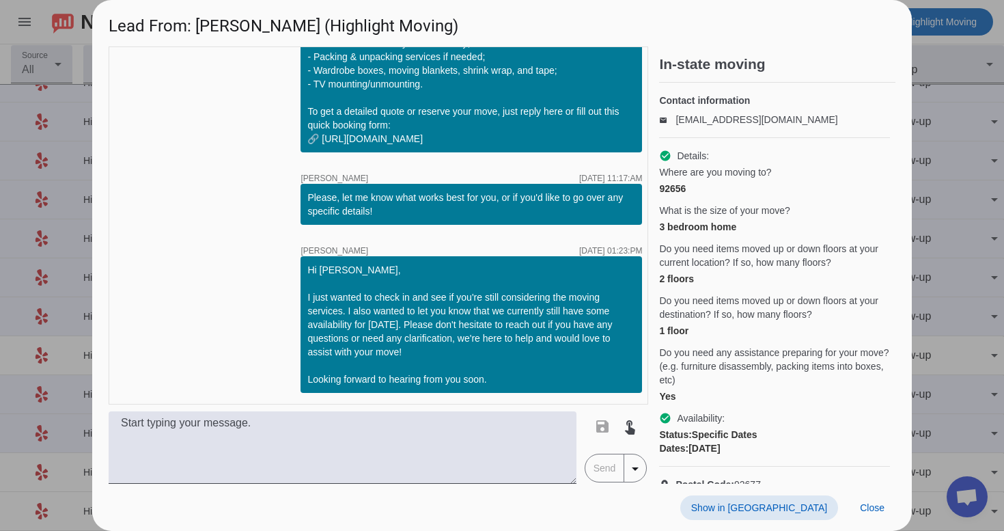
click at [779, 508] on span "Show in [GEOGRAPHIC_DATA]" at bounding box center [759, 507] width 136 height 11
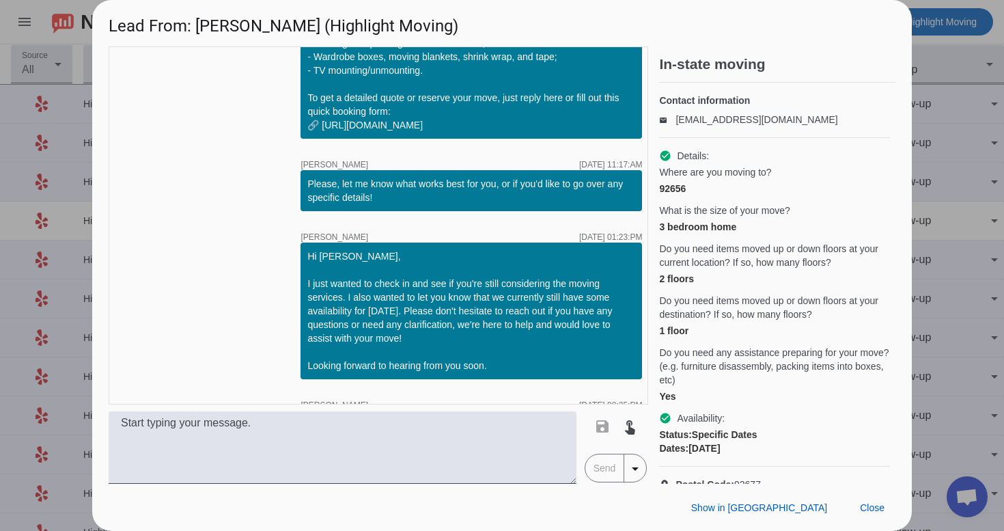
scroll to position [1252, 0]
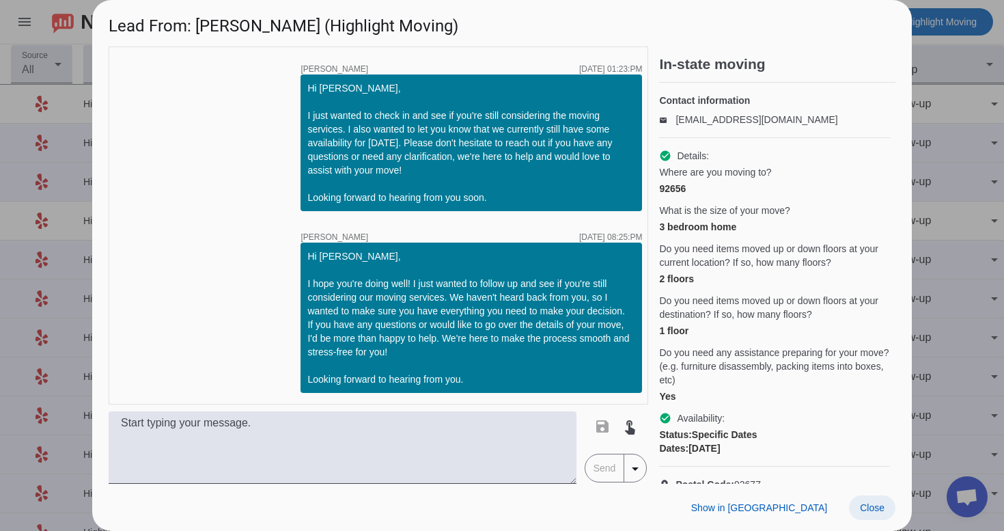
click at [869, 499] on span at bounding box center [872, 507] width 46 height 25
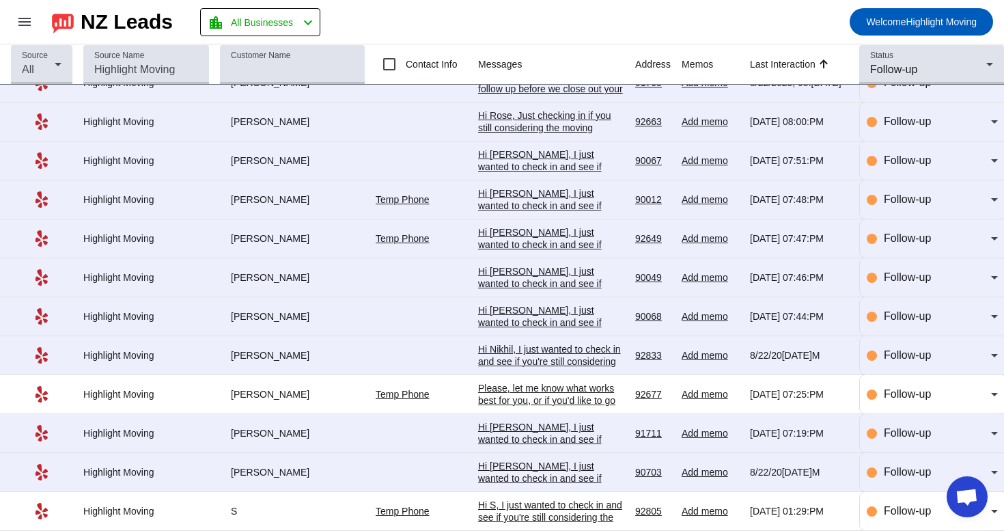
scroll to position [0, 0]
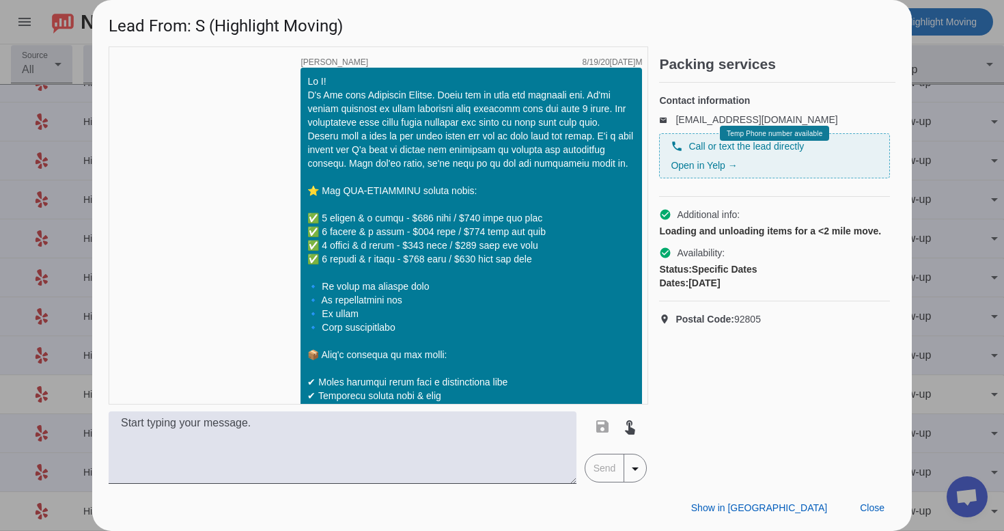
scroll to position [1057, 0]
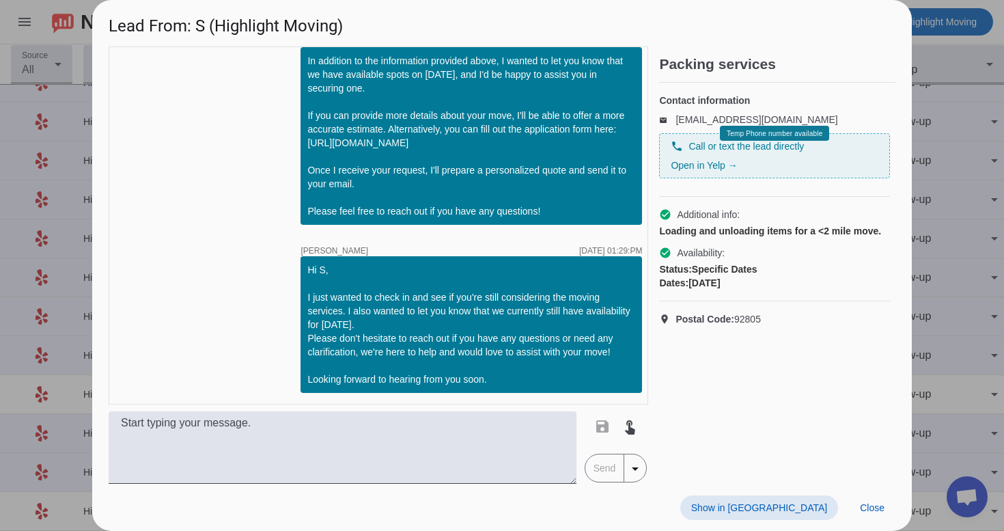
click at [777, 509] on span "Show in [GEOGRAPHIC_DATA]" at bounding box center [759, 507] width 136 height 11
click at [879, 511] on span "Close" at bounding box center [872, 507] width 25 height 11
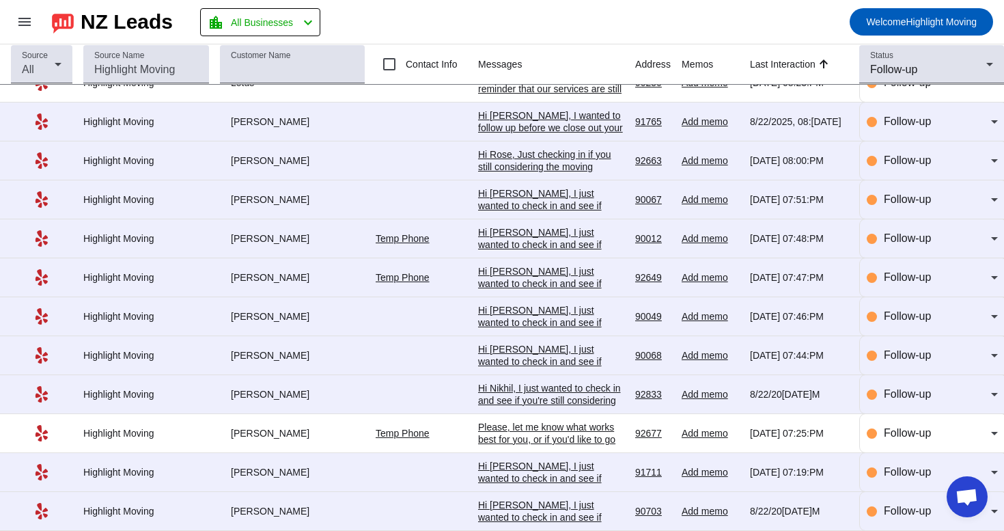
scroll to position [188, 0]
click at [944, 76] on div "Follow-up" at bounding box center [928, 69] width 116 height 16
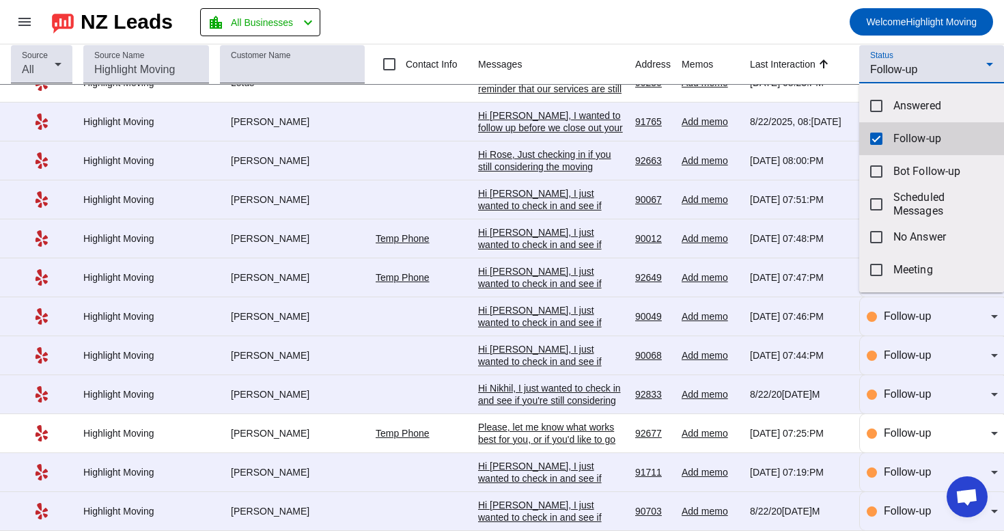
click at [905, 136] on span "Follow-up" at bounding box center [943, 139] width 100 height 14
